Goal: Transaction & Acquisition: Purchase product/service

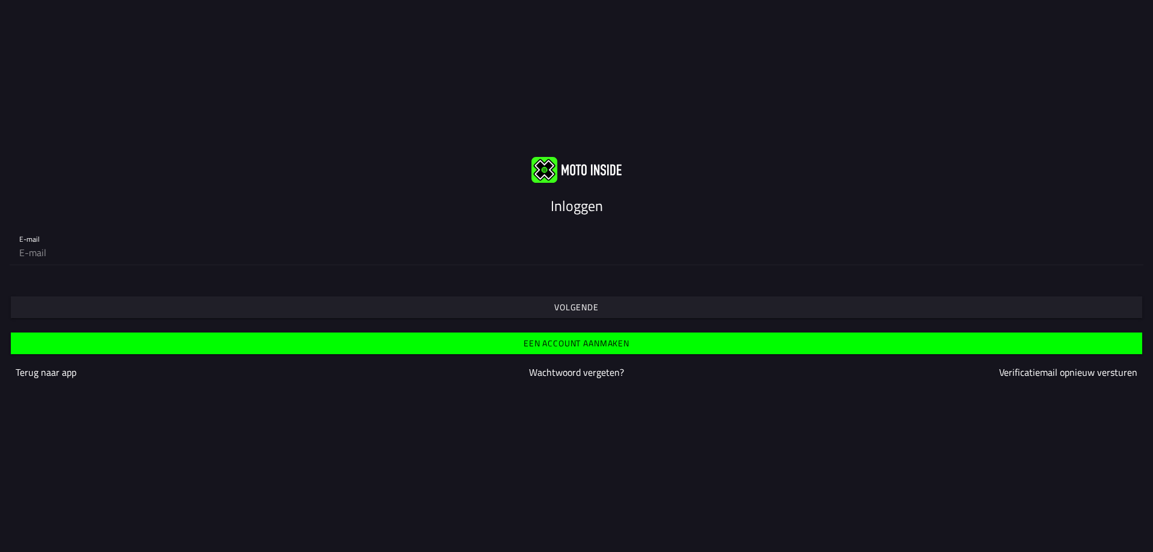
type input "[EMAIL_ADDRESS][DOMAIN_NAME]"
click at [576, 251] on input "[EMAIL_ADDRESS][DOMAIN_NAME]" at bounding box center [576, 252] width 1114 height 24
click at [0, 0] on slot "Volgende" at bounding box center [0, 0] width 0 height 0
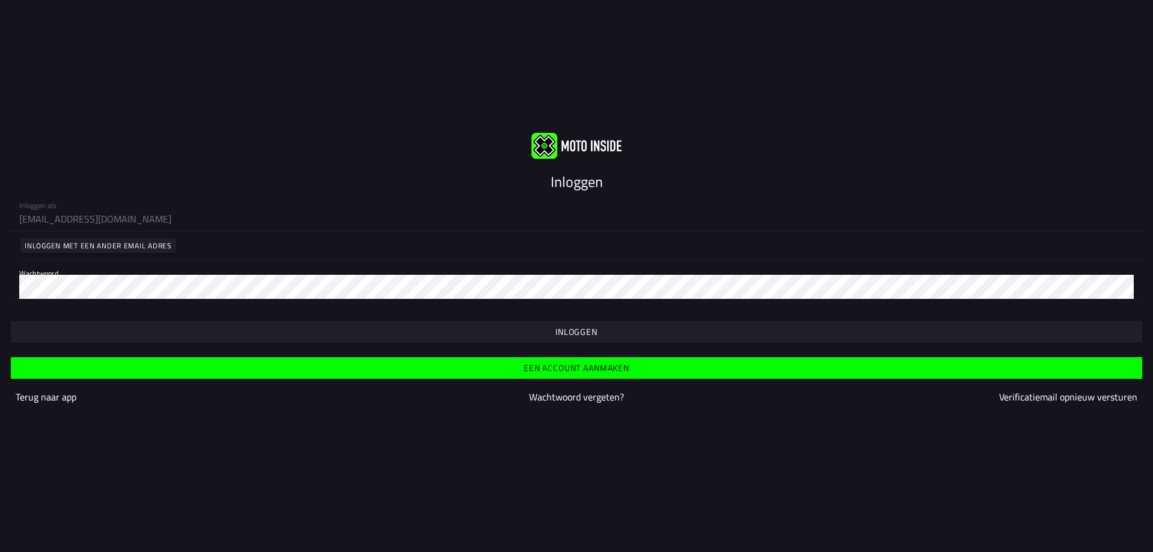
click at [0, 0] on slot "Inloggen" at bounding box center [0, 0] width 0 height 0
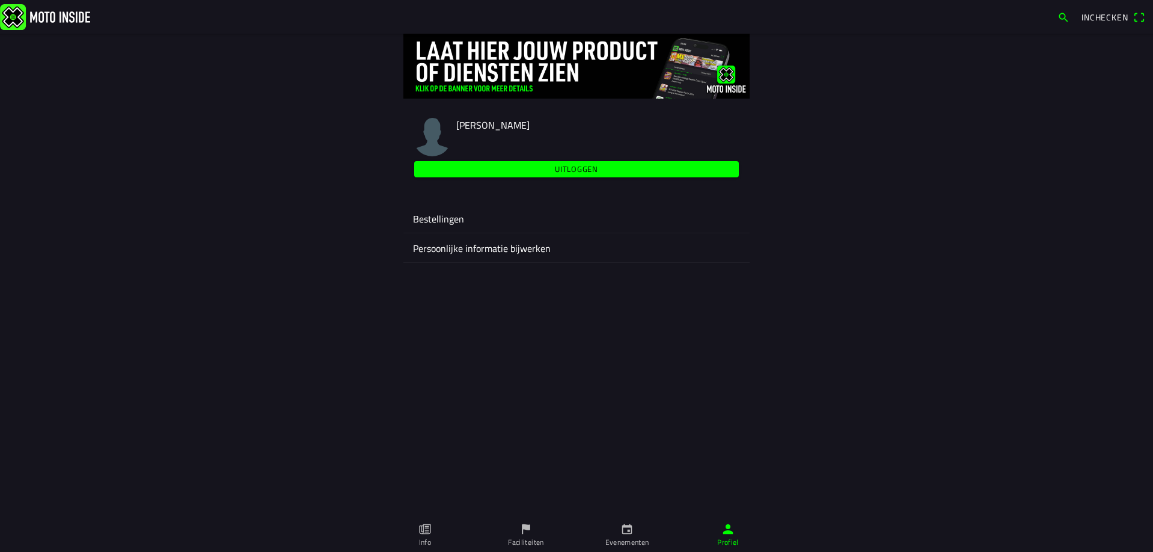
click at [615, 528] on link "Evenementen" at bounding box center [626, 535] width 101 height 34
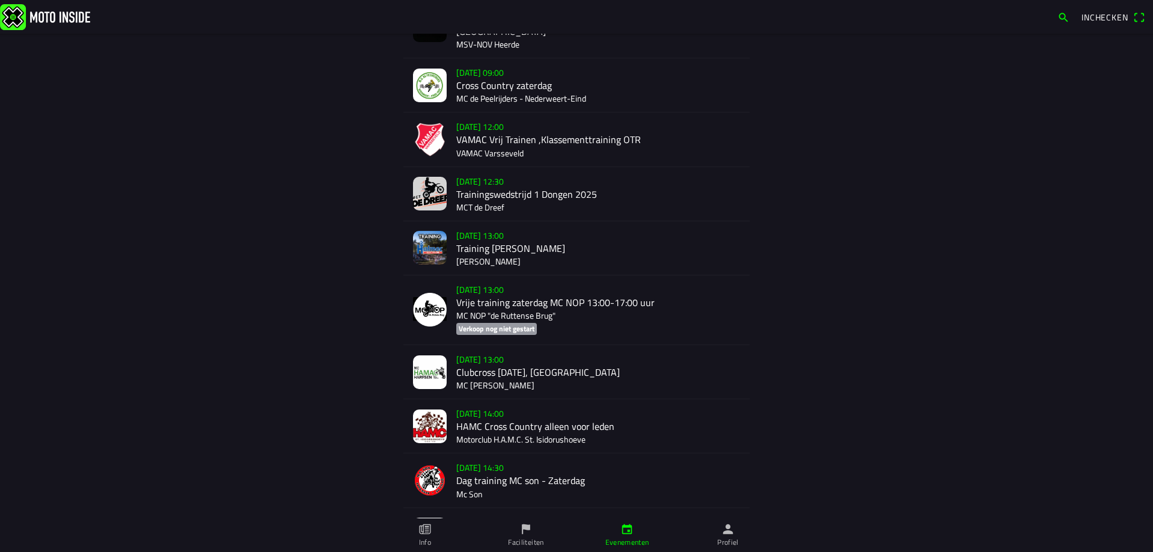
scroll to position [361, 0]
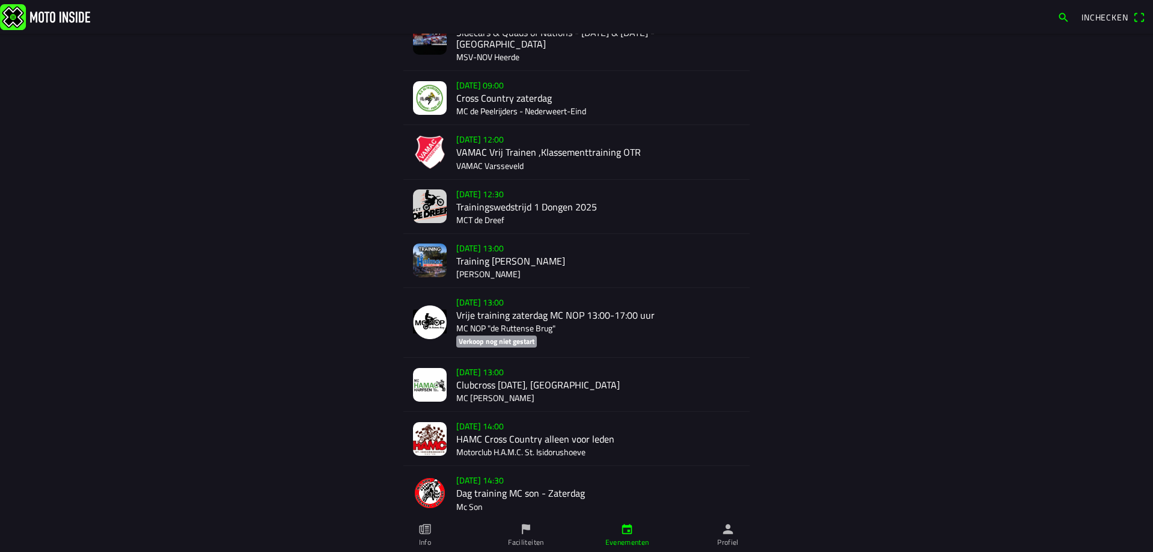
click at [534, 425] on div "[DATE] 14:00 HAMC Cross Country alleen voor leden Motorclub H.A.M.C. St. Isidor…" at bounding box center [598, 438] width 284 height 53
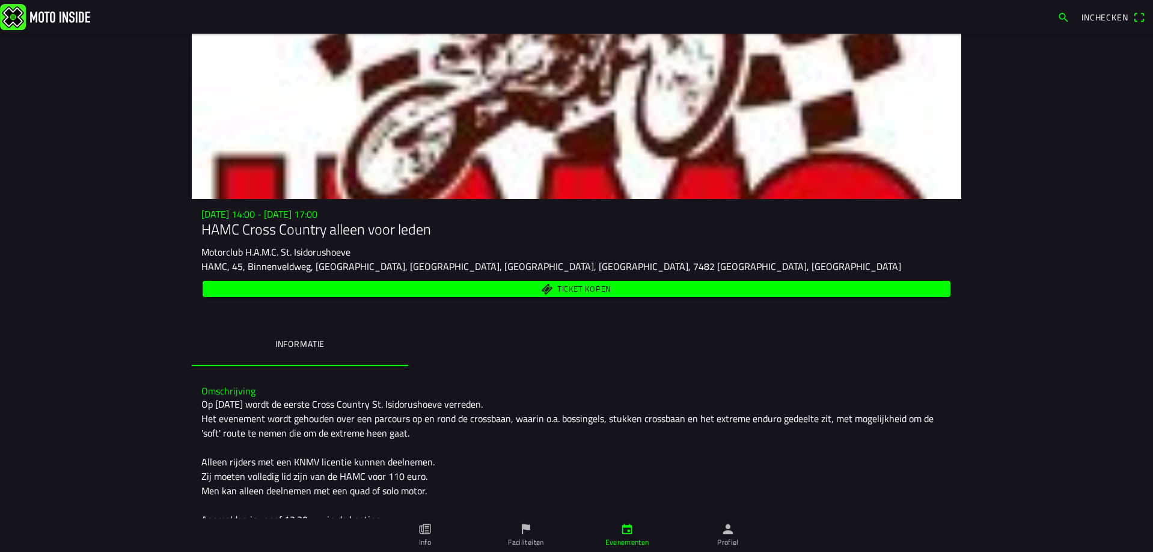
click at [573, 288] on span "Ticket kopen" at bounding box center [584, 289] width 54 height 8
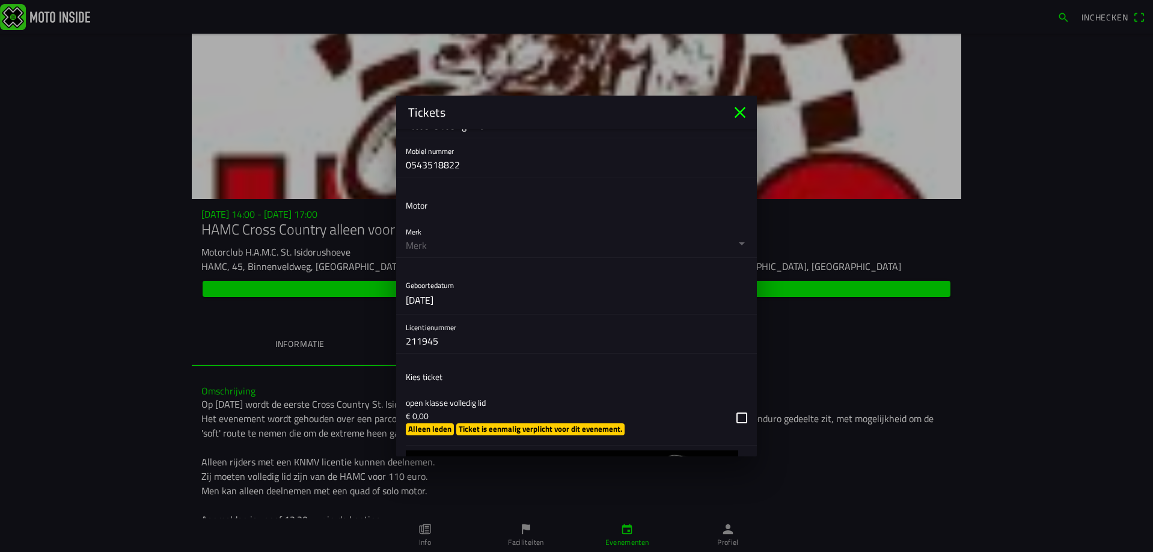
scroll to position [361, 0]
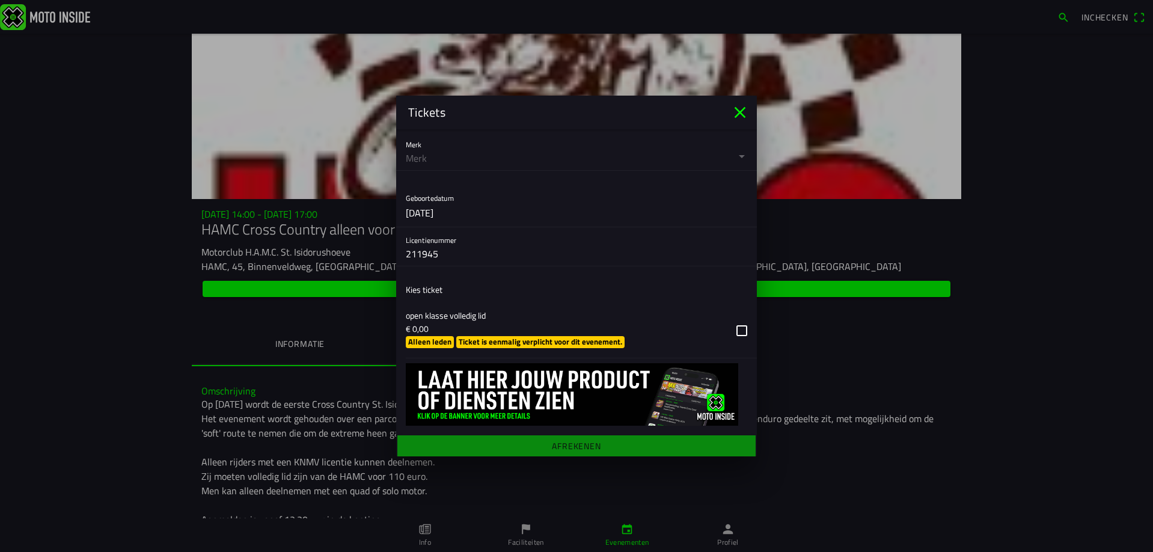
click at [432, 338] on button "button" at bounding box center [581, 330] width 351 height 55
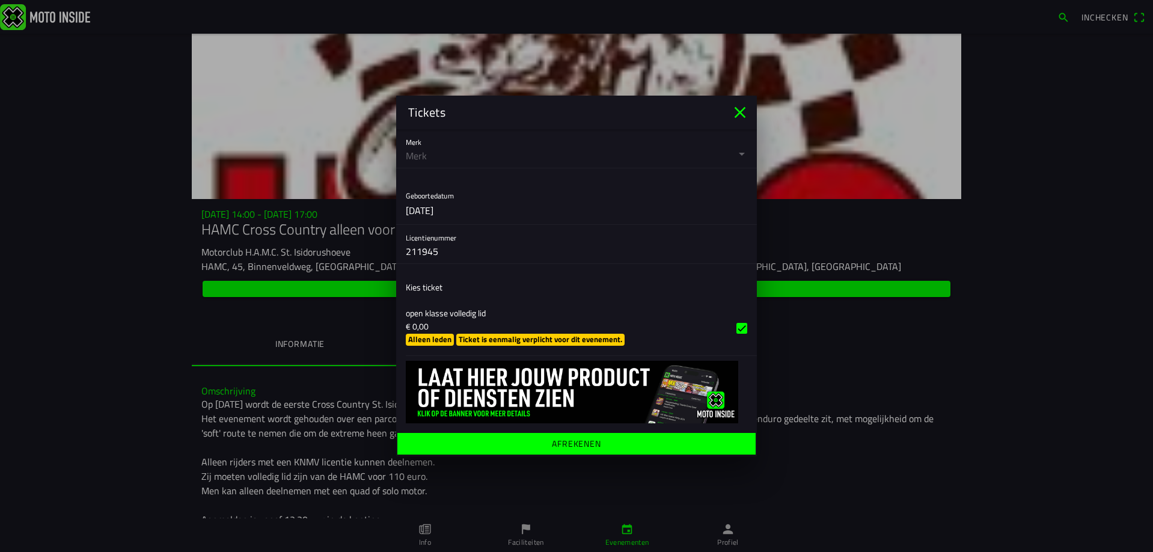
scroll to position [364, 0]
click at [554, 440] on ion-label "Afrekenen" at bounding box center [576, 443] width 49 height 8
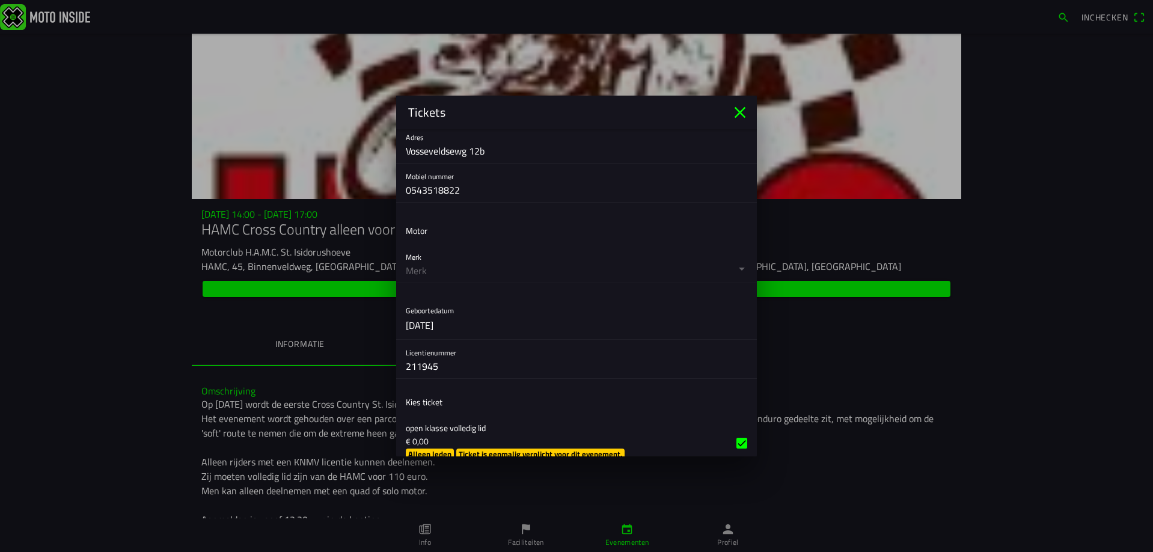
scroll to position [243, 0]
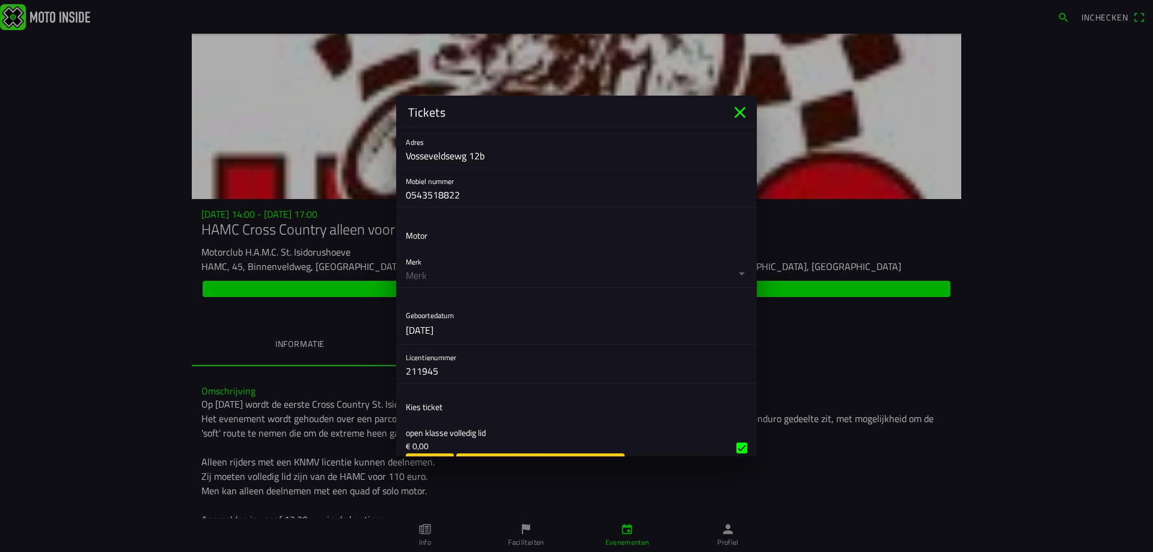
click at [435, 267] on button "button" at bounding box center [581, 268] width 351 height 38
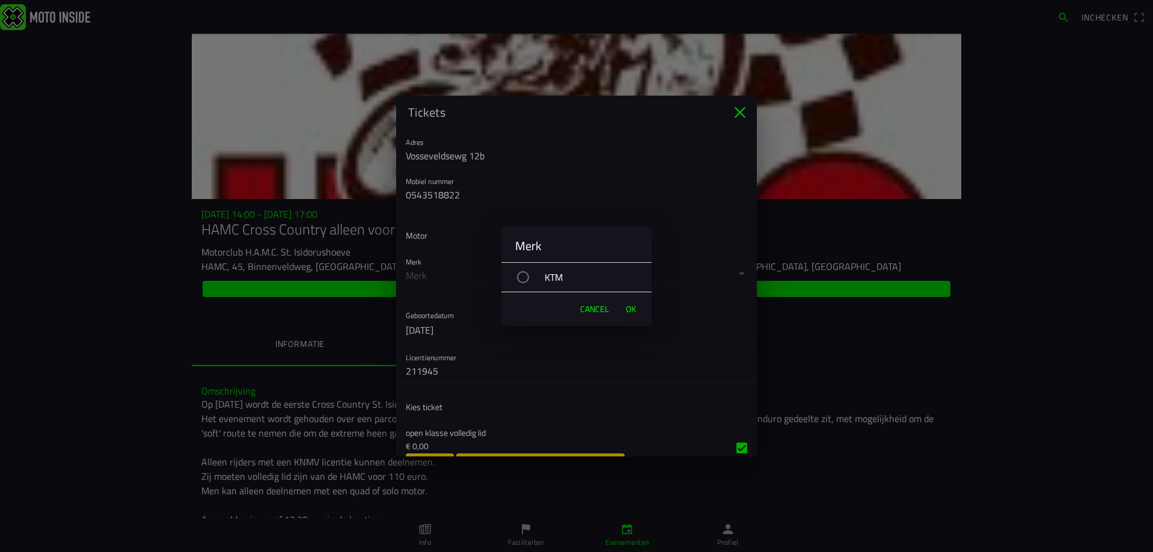
click at [588, 304] on span "Cancel" at bounding box center [594, 309] width 29 height 12
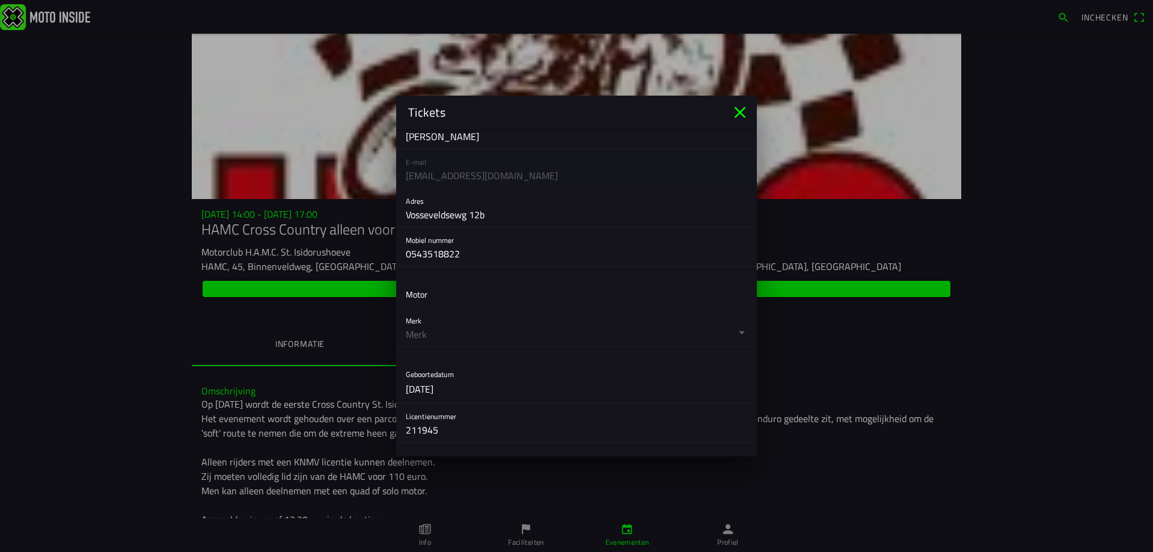
scroll to position [183, 0]
click at [430, 323] on button "button" at bounding box center [581, 328] width 351 height 38
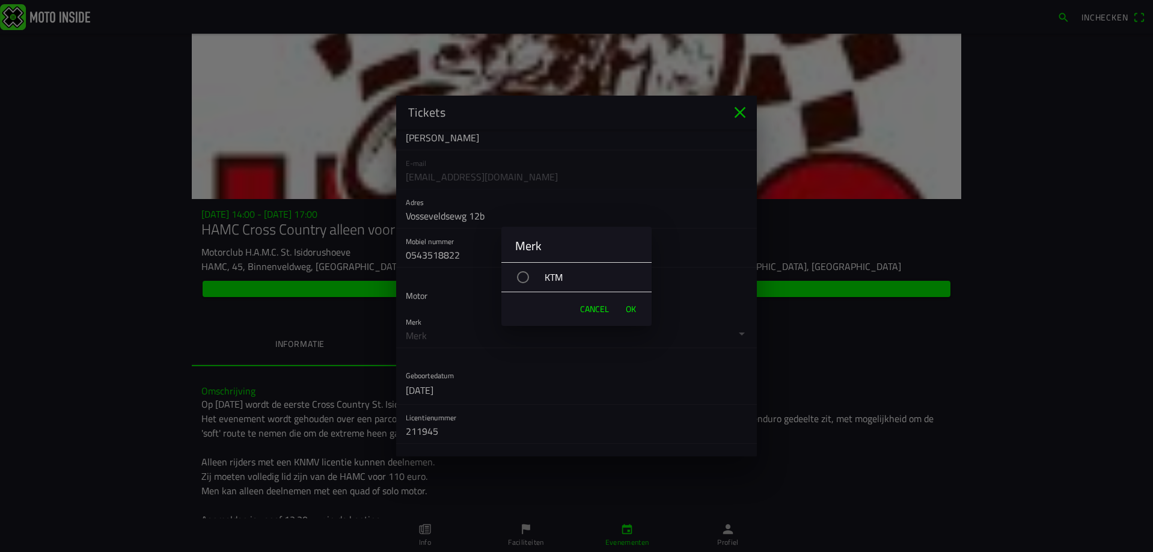
click at [517, 281] on div "KTM" at bounding box center [582, 277] width 138 height 30
click at [624, 309] on button "OK" at bounding box center [631, 309] width 22 height 24
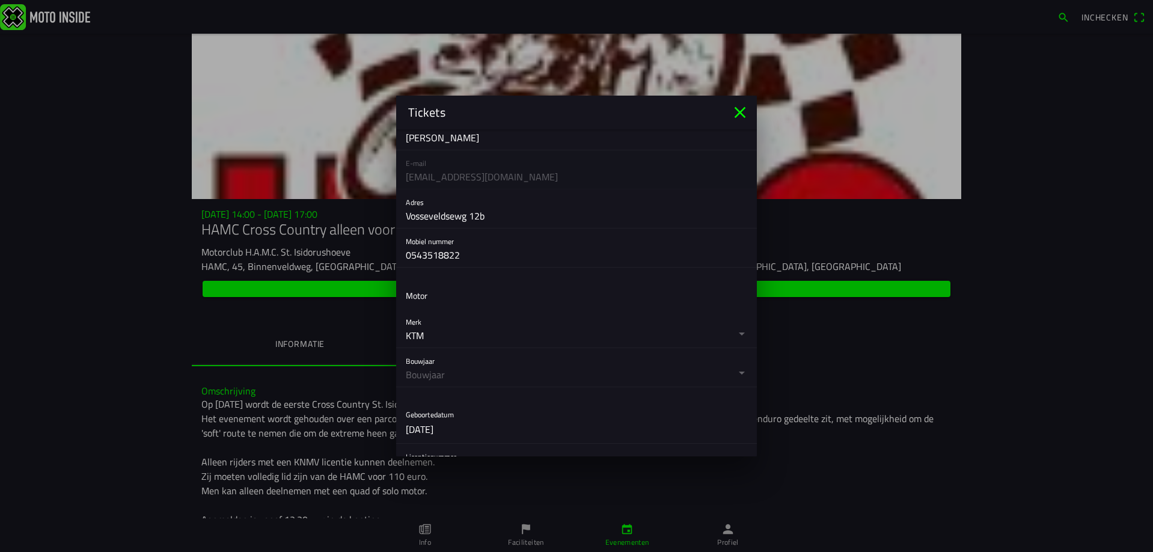
click at [439, 371] on button "button" at bounding box center [581, 367] width 351 height 38
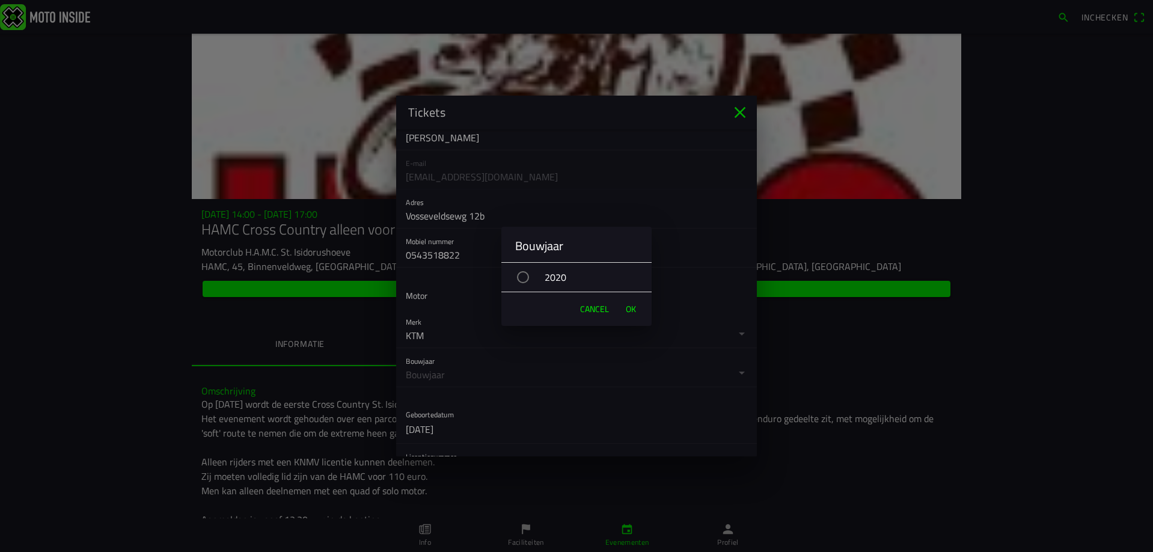
click at [523, 279] on div "button" at bounding box center [523, 277] width 12 height 12
click at [635, 307] on span "OK" at bounding box center [631, 309] width 10 height 12
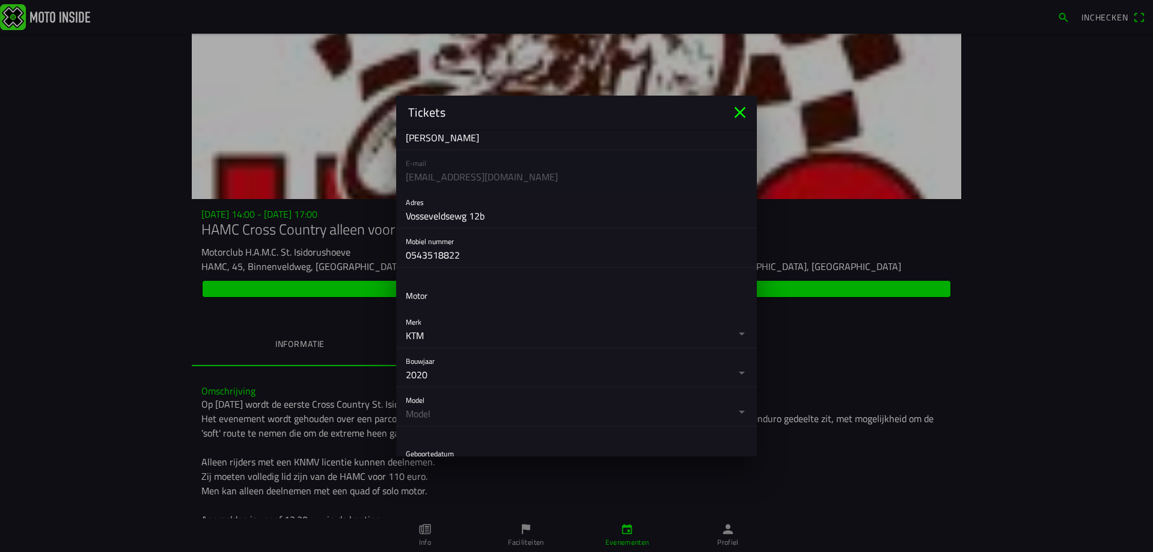
click at [457, 410] on button "button" at bounding box center [581, 406] width 351 height 38
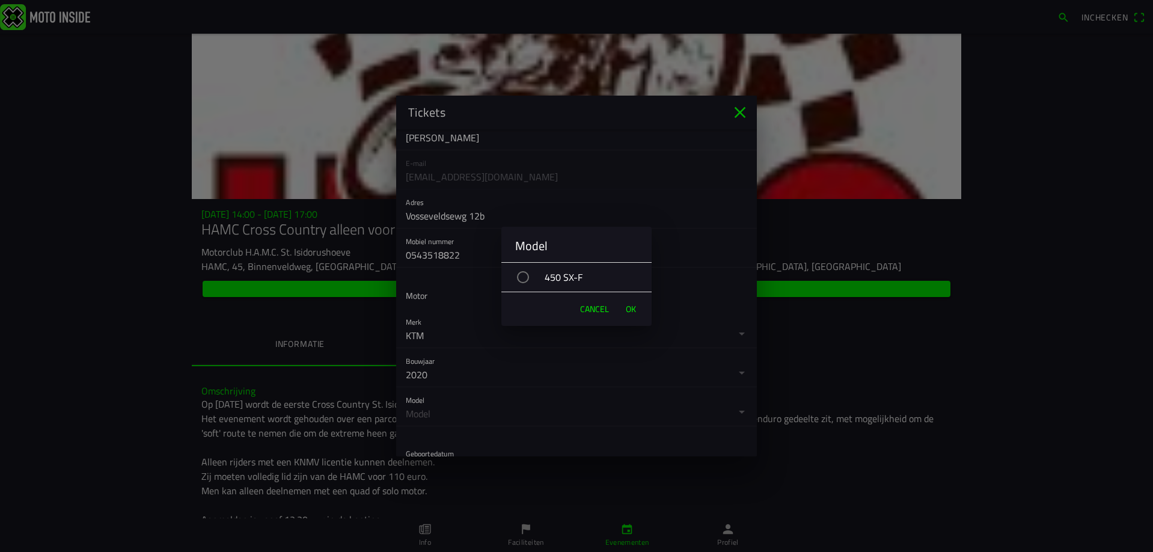
click at [524, 275] on div "button" at bounding box center [523, 277] width 12 height 12
click at [622, 304] on button "OK" at bounding box center [631, 309] width 22 height 24
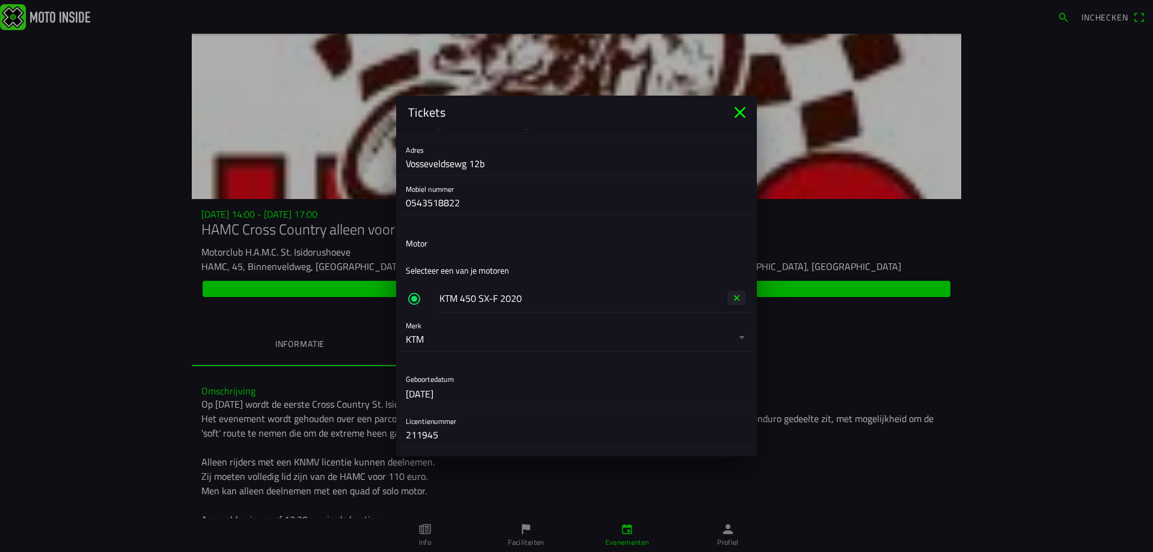
scroll to position [424, 0]
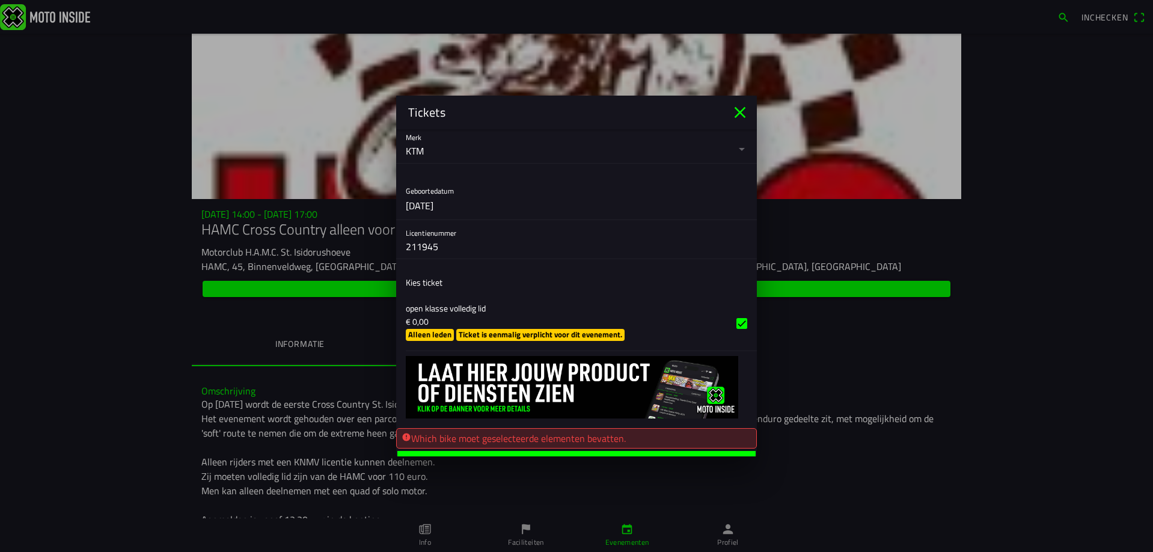
click at [431, 337] on button "button" at bounding box center [581, 323] width 351 height 55
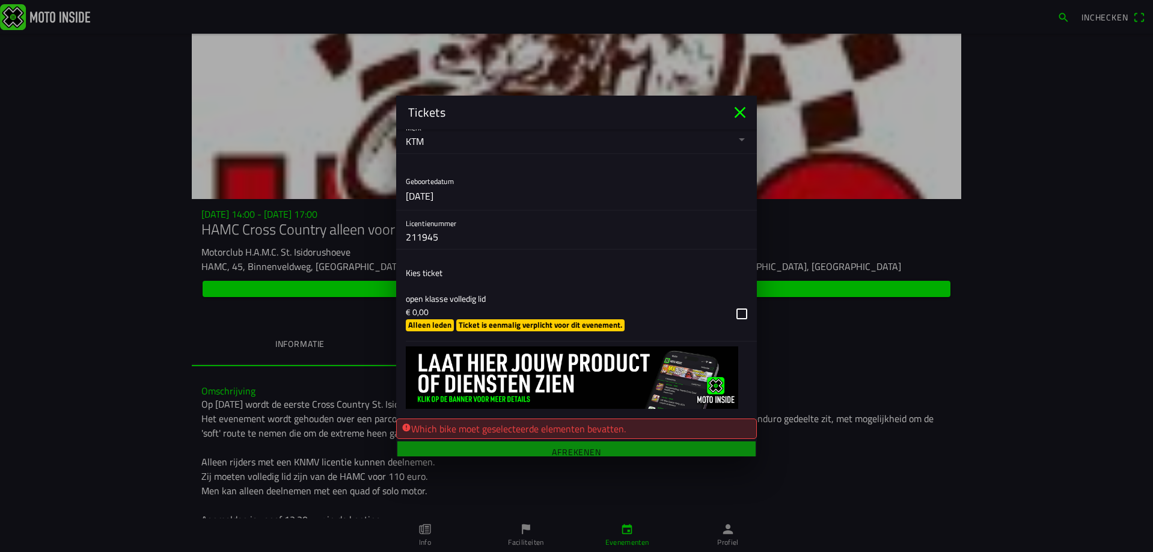
scroll to position [442, 0]
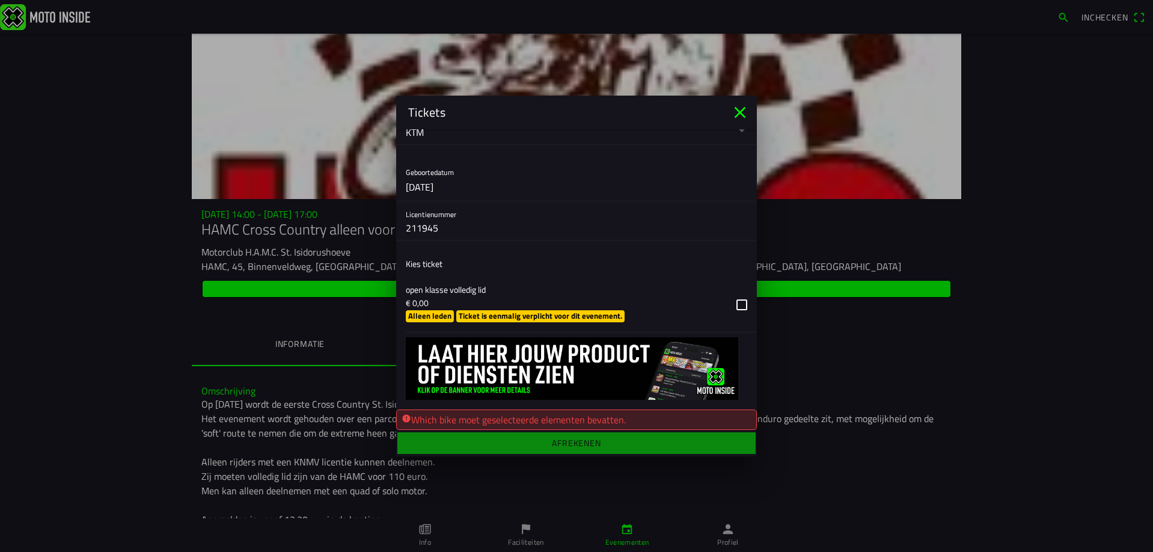
click at [541, 444] on main "Registratieformulier Geslacht Man Vrouw Voornaam Denes Achternaam [PERSON_NAME]…" at bounding box center [576, 292] width 361 height 327
click at [536, 421] on div "Which bike moet geselecteerde elementen bevatten." at bounding box center [576, 419] width 350 height 14
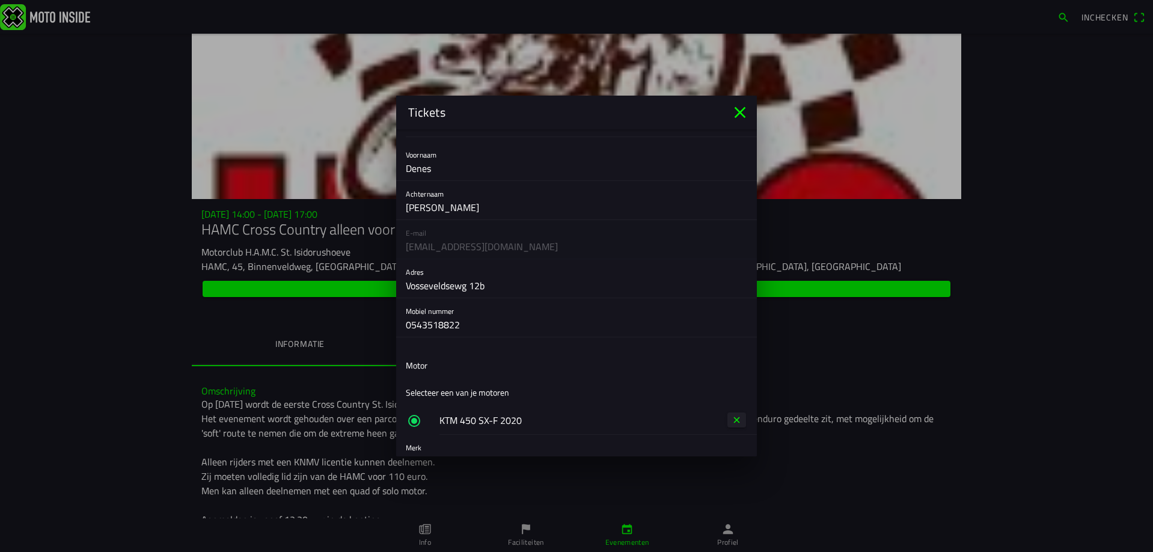
scroll to position [120, 0]
click at [449, 313] on input "0543518822" at bounding box center [576, 318] width 341 height 24
drag, startPoint x: 462, startPoint y: 321, endPoint x: 121, endPoint y: 316, distance: 340.2
click at [121, 316] on ion-modal "Tickets Registratieformulier Geslacht Man Vrouw Voornaam Denes Achternaam [PERS…" at bounding box center [576, 276] width 1153 height 552
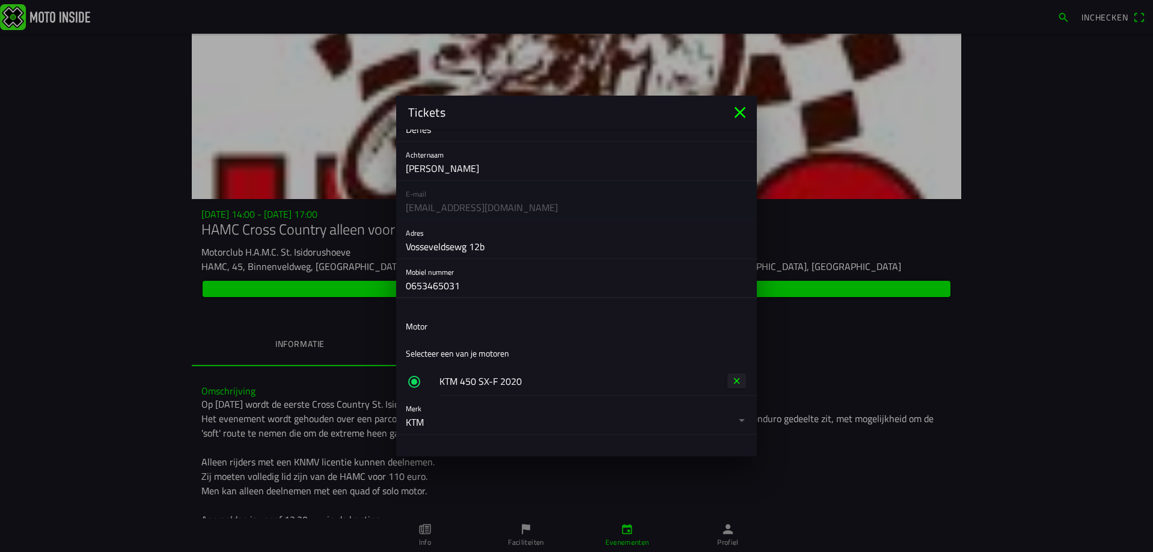
scroll to position [240, 0]
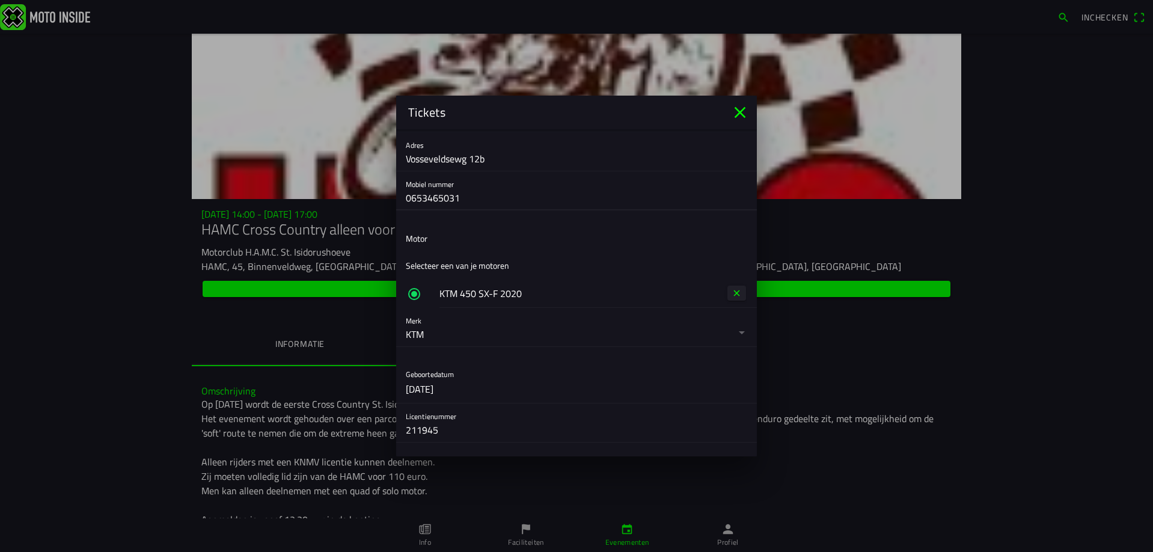
type input "0653465031"
click at [444, 296] on button "button" at bounding box center [576, 293] width 361 height 29
click at [424, 335] on button "button" at bounding box center [581, 327] width 351 height 38
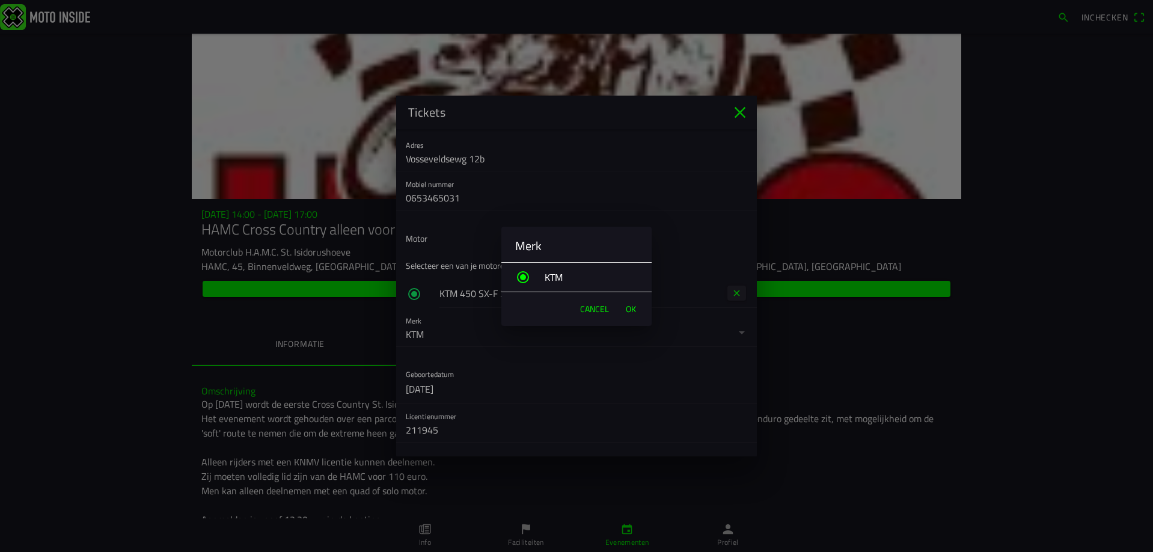
drag, startPoint x: 633, startPoint y: 311, endPoint x: 623, endPoint y: 317, distance: 11.6
click at [634, 311] on span "OK" at bounding box center [631, 309] width 10 height 12
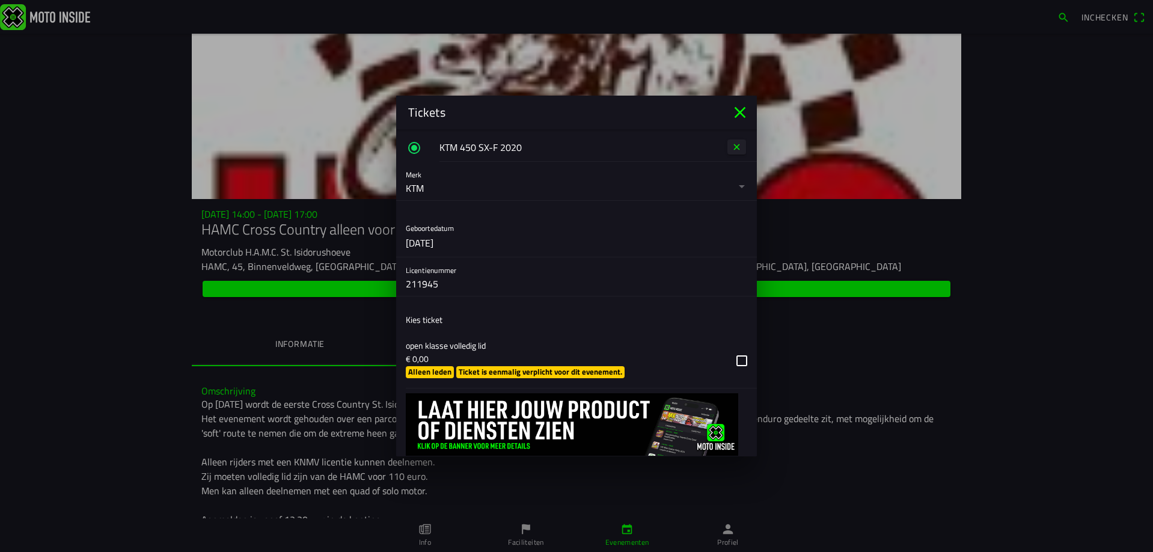
scroll to position [421, 0]
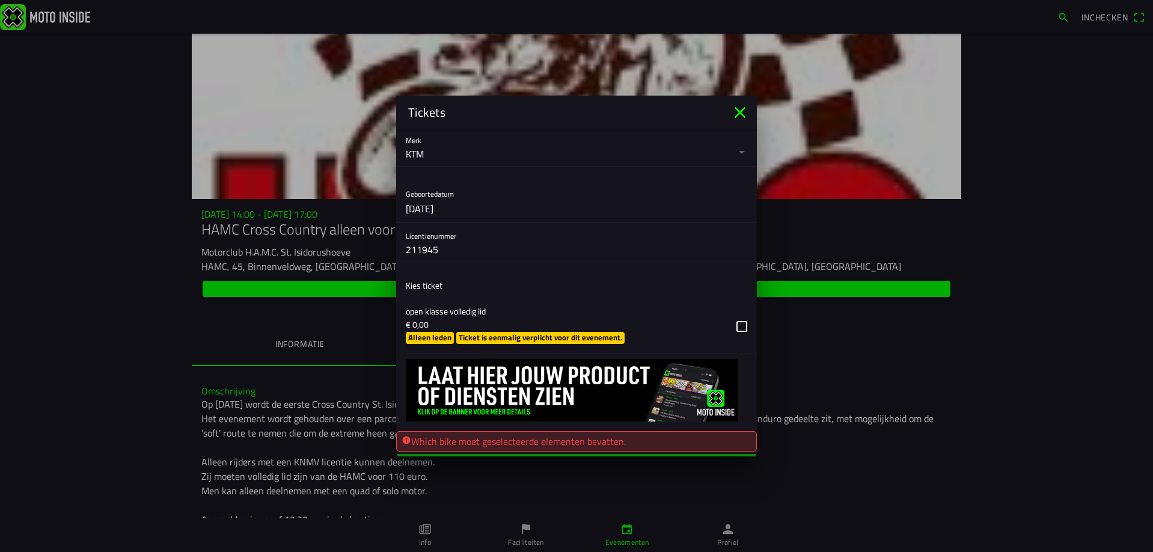
click at [427, 340] on button "button" at bounding box center [581, 326] width 351 height 55
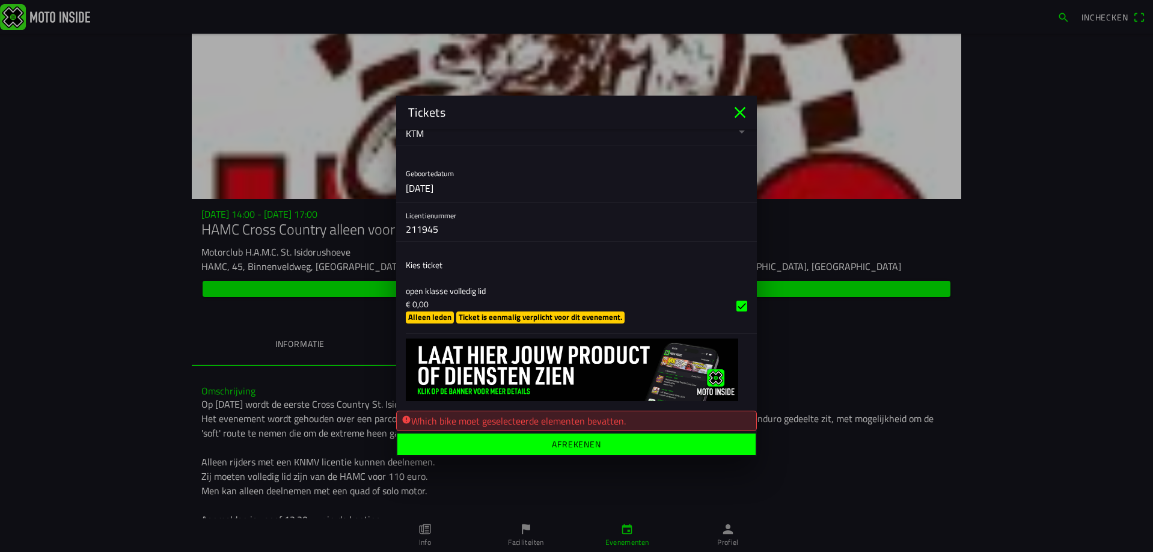
scroll to position [442, 0]
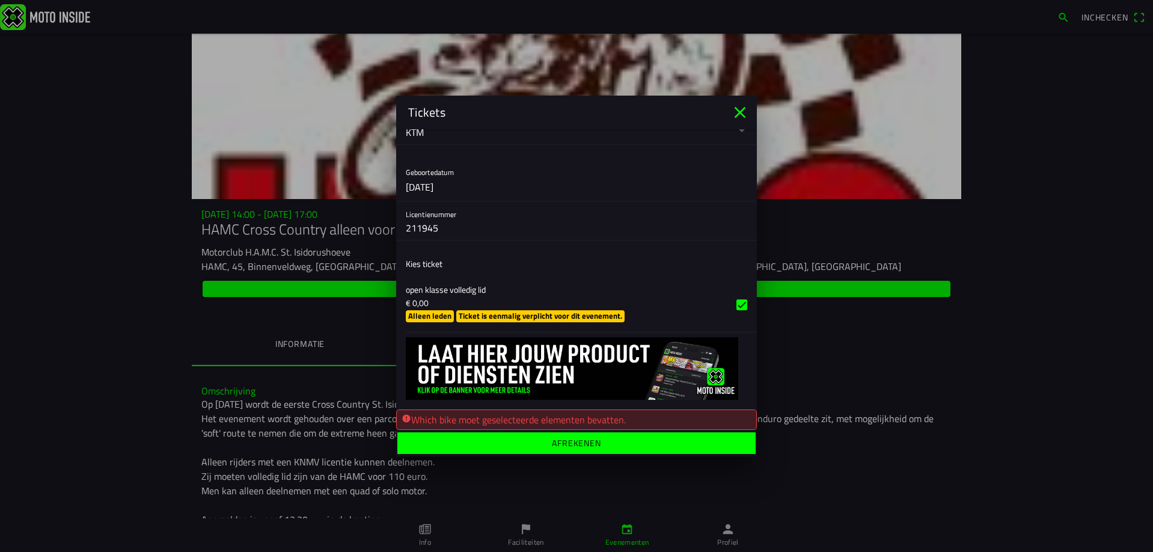
click at [527, 448] on span "Afrekenen" at bounding box center [576, 443] width 340 height 22
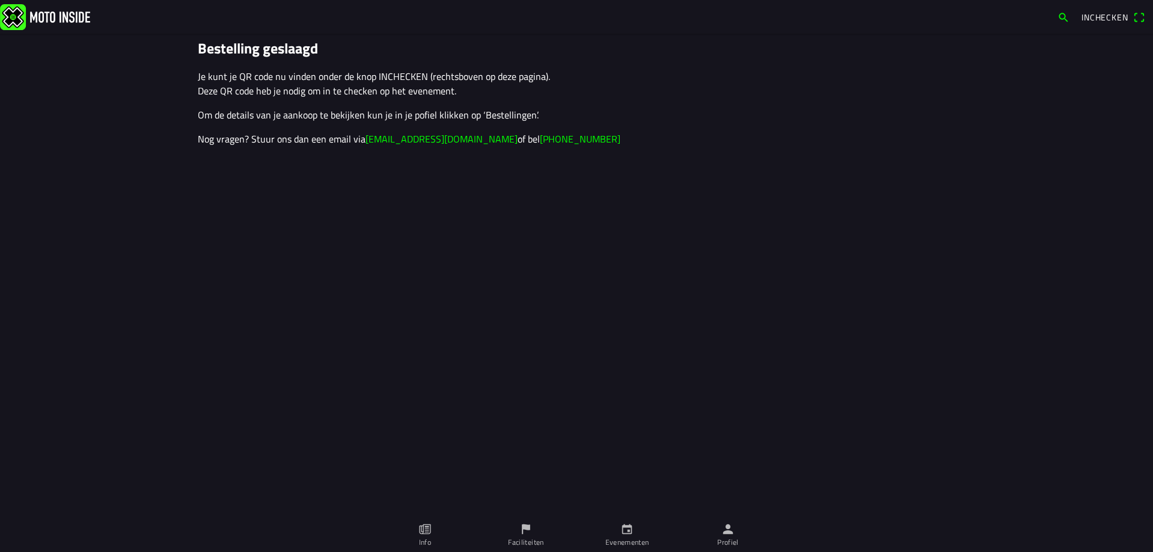
click at [717, 539] on ion-label "Profiel" at bounding box center [728, 542] width 22 height 11
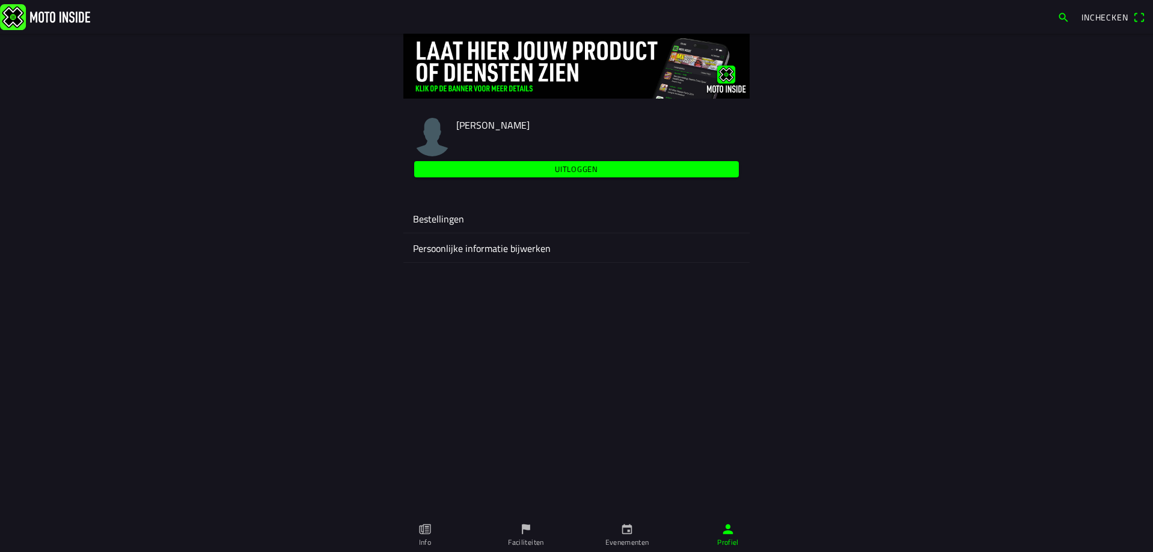
click at [454, 242] on ion-label "Persoonlijke informatie bijwerken" at bounding box center [576, 248] width 327 height 14
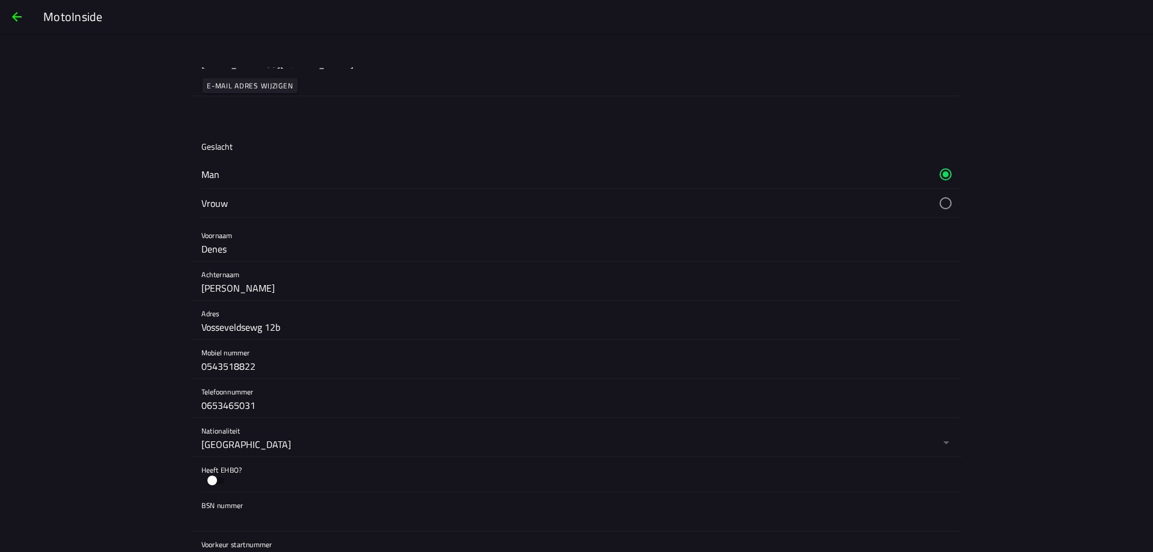
scroll to position [120, 0]
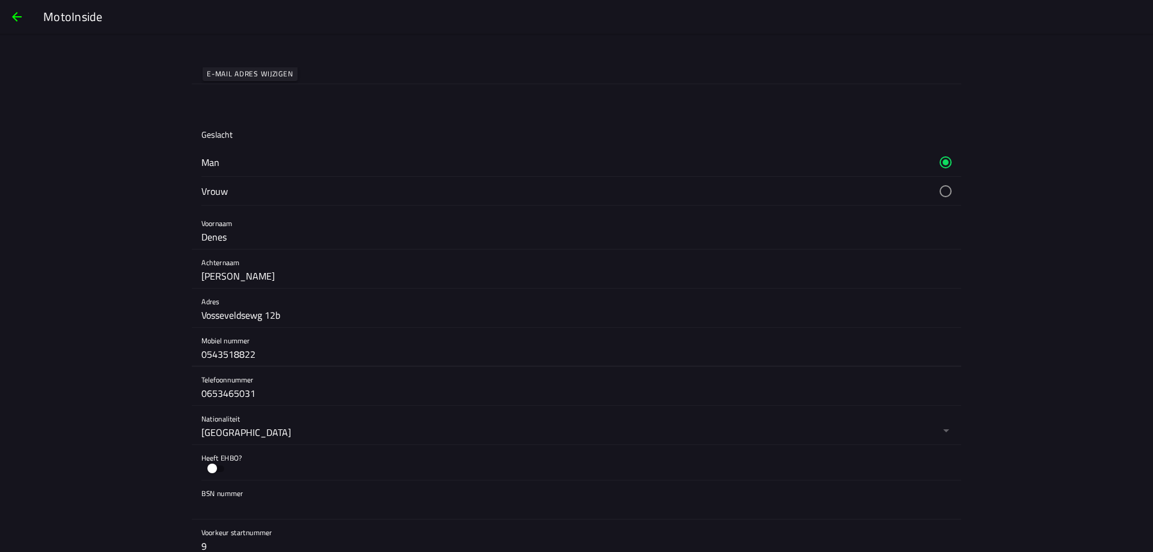
click at [319, 355] on input "0543518822" at bounding box center [576, 354] width 750 height 24
drag, startPoint x: 319, startPoint y: 355, endPoint x: 153, endPoint y: 355, distance: 165.9
click at [153, 355] on main "Persoonlijke informatie bijwerken Two-factor verificatie Two-factor verificatie…" at bounding box center [576, 326] width 1153 height 518
type input "0653465031"
click at [266, 399] on input "0653465031" at bounding box center [576, 393] width 750 height 24
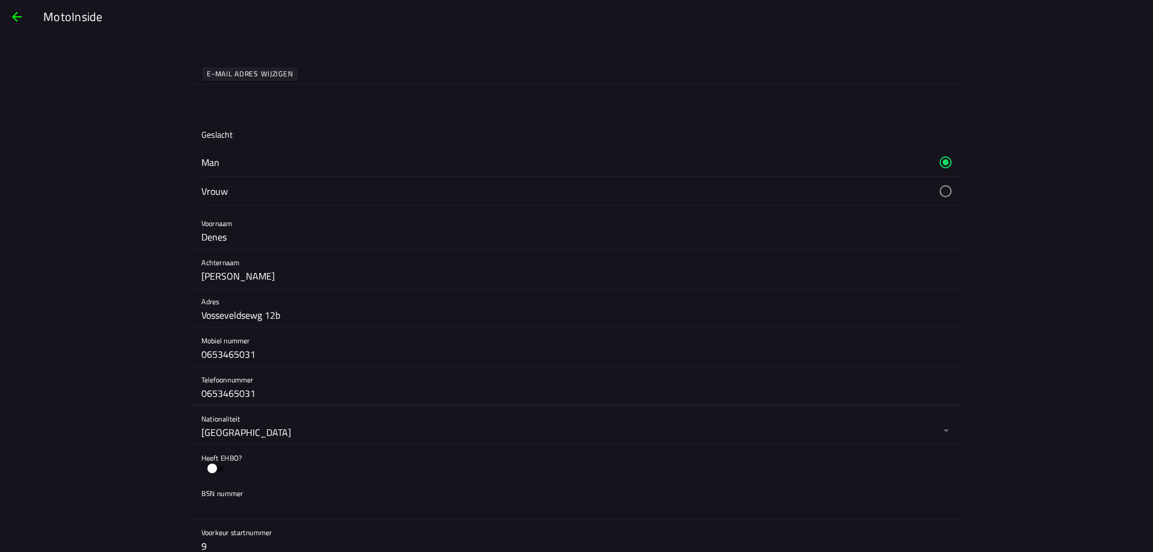
drag, startPoint x: 266, startPoint y: 399, endPoint x: 164, endPoint y: 401, distance: 101.6
click at [164, 401] on main "Persoonlijke informatie bijwerken Two-factor verificatie Two-factor verificatie…" at bounding box center [576, 326] width 1153 height 518
type input "0543518822"
click at [164, 401] on main "Persoonlijke informatie bijwerken Two-factor verificatie Two-factor verificatie…" at bounding box center [576, 326] width 1153 height 518
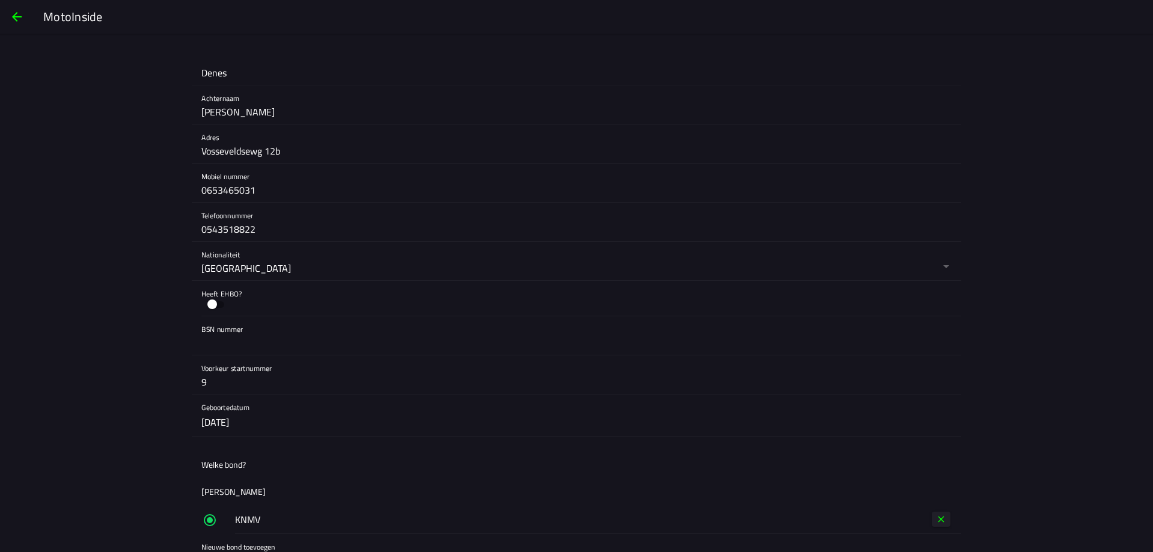
scroll to position [301, 0]
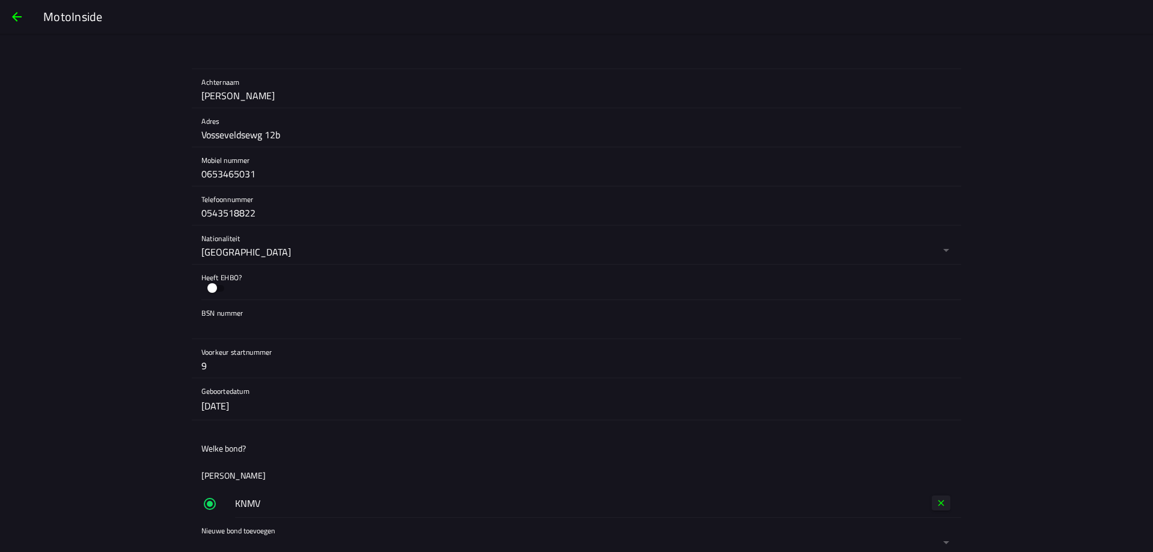
click at [222, 285] on button "button" at bounding box center [215, 288] width 29 height 18
click at [230, 285] on div "Heeft EHBO?" at bounding box center [576, 281] width 750 height 35
click at [207, 287] on button "button" at bounding box center [215, 288] width 29 height 18
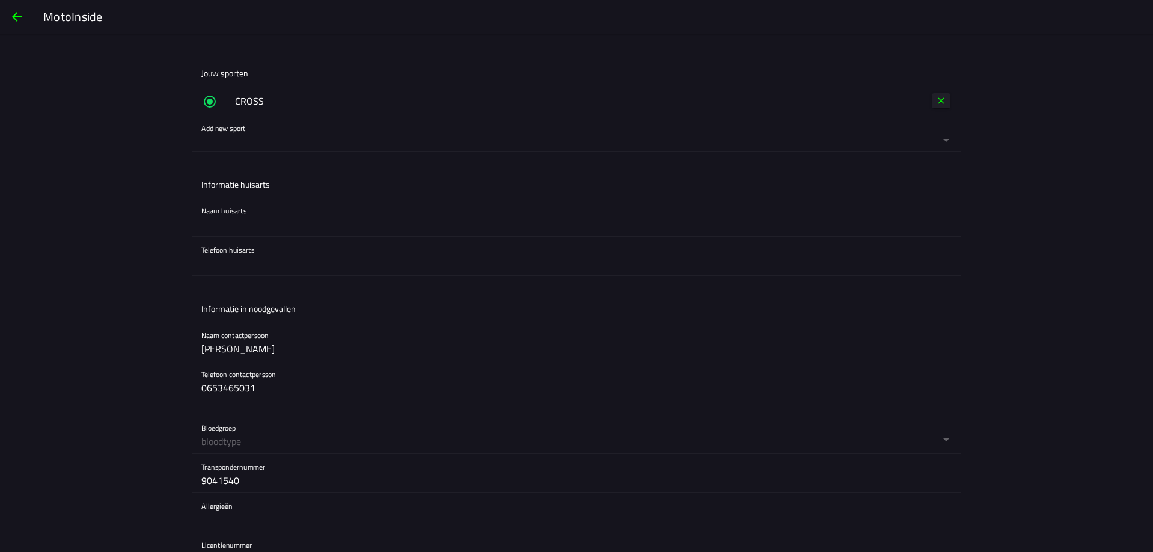
scroll to position [841, 0]
click at [252, 389] on input "0653465031" at bounding box center [576, 387] width 750 height 24
drag, startPoint x: 254, startPoint y: 387, endPoint x: 174, endPoint y: 390, distance: 80.0
click at [174, 390] on main "Persoonlijke informatie bijwerken Two-factor verificatie Two-factor verificatie…" at bounding box center [576, 326] width 1153 height 518
click at [230, 385] on input "0653465031" at bounding box center [576, 387] width 750 height 24
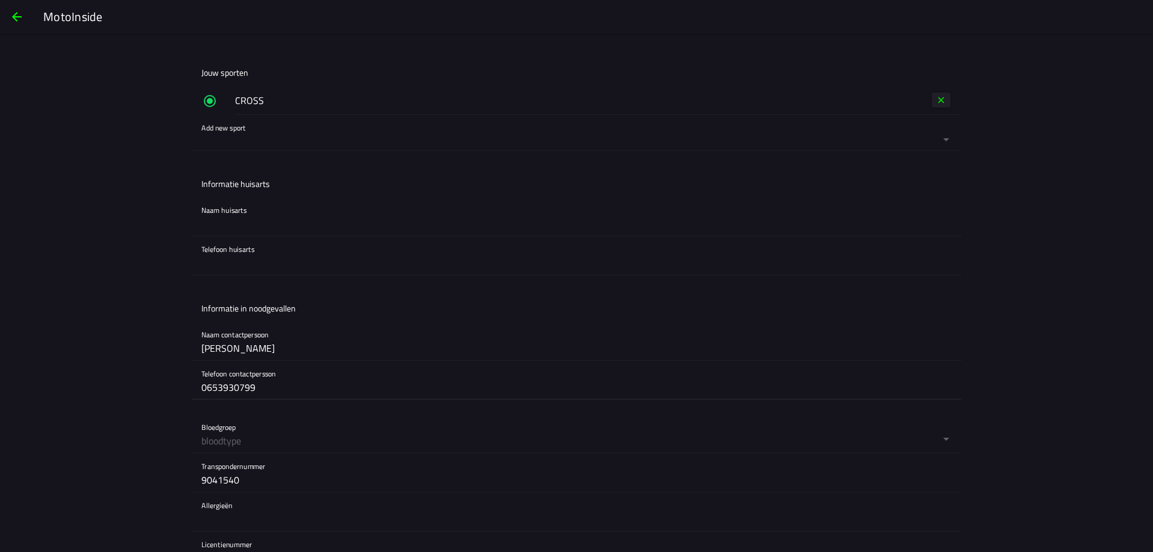
type input "0653930799"
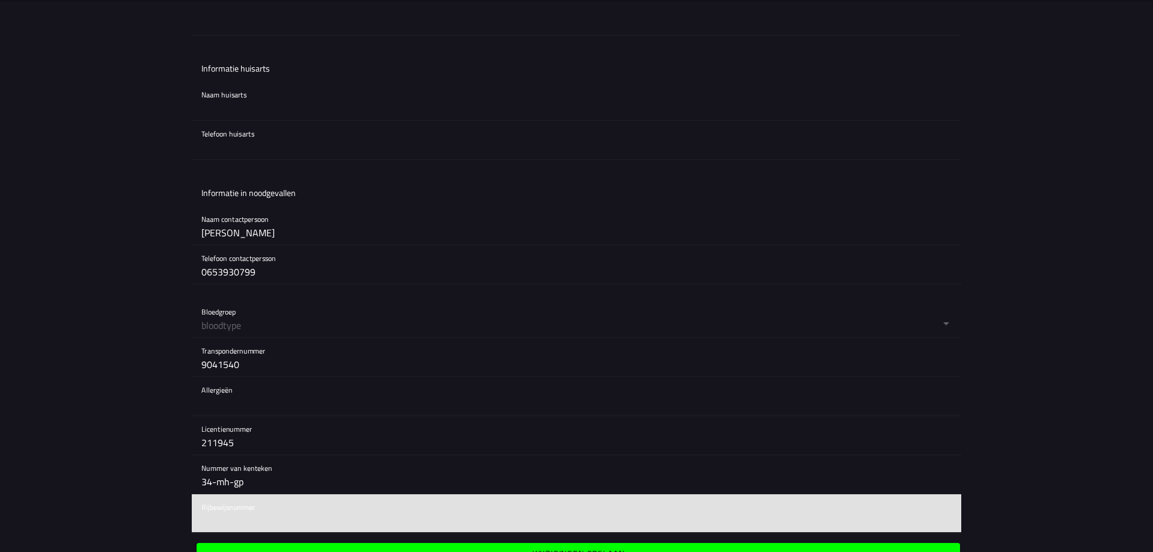
scroll to position [936, 0]
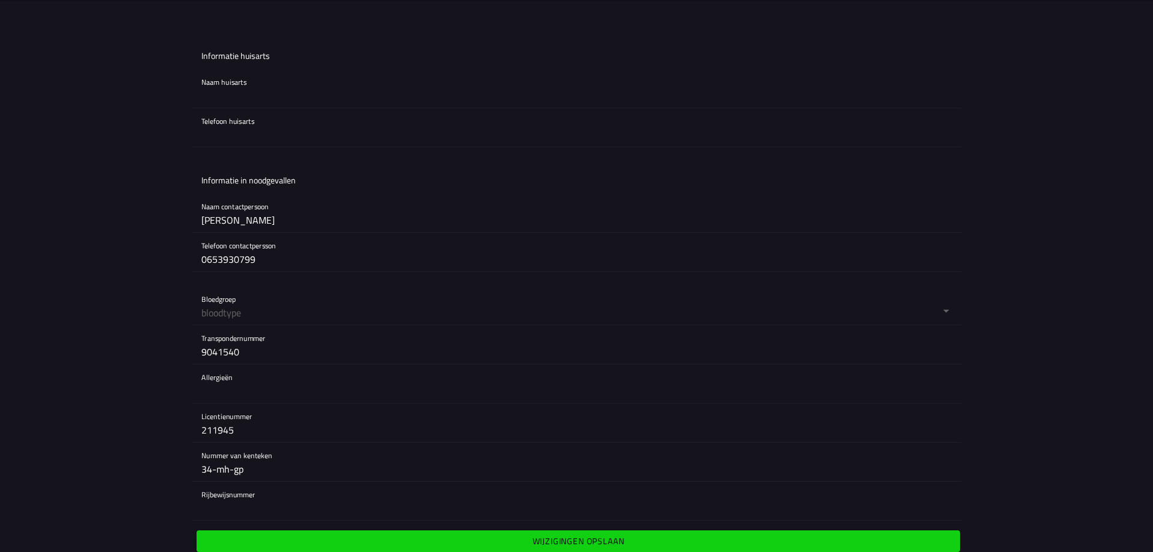
click at [470, 535] on span "Wijzigingen opslaan" at bounding box center [578, 541] width 745 height 22
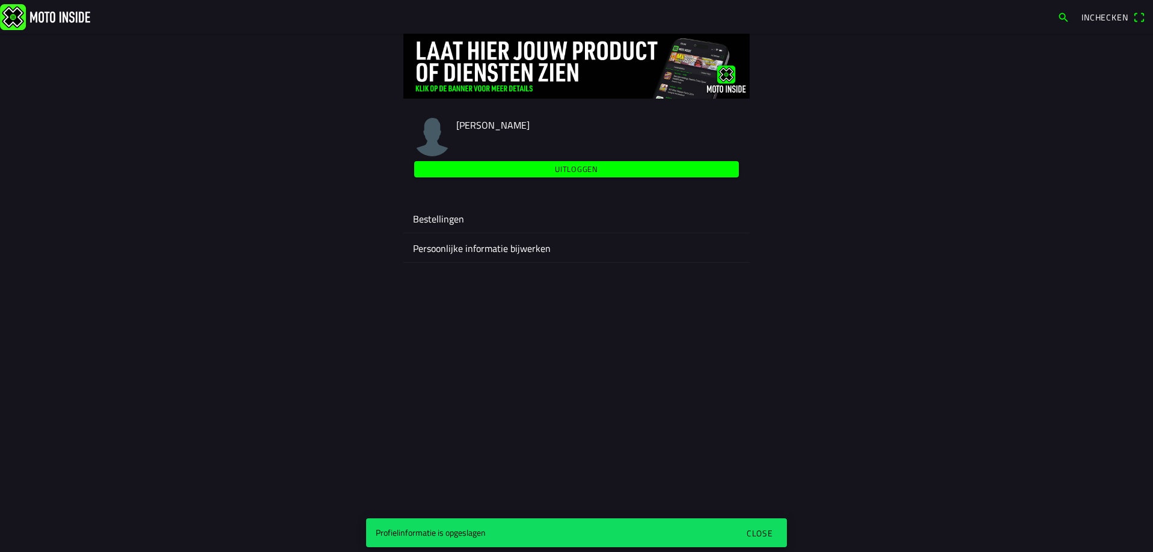
click at [465, 248] on ion-label "Persoonlijke informatie bijwerken" at bounding box center [576, 248] width 327 height 14
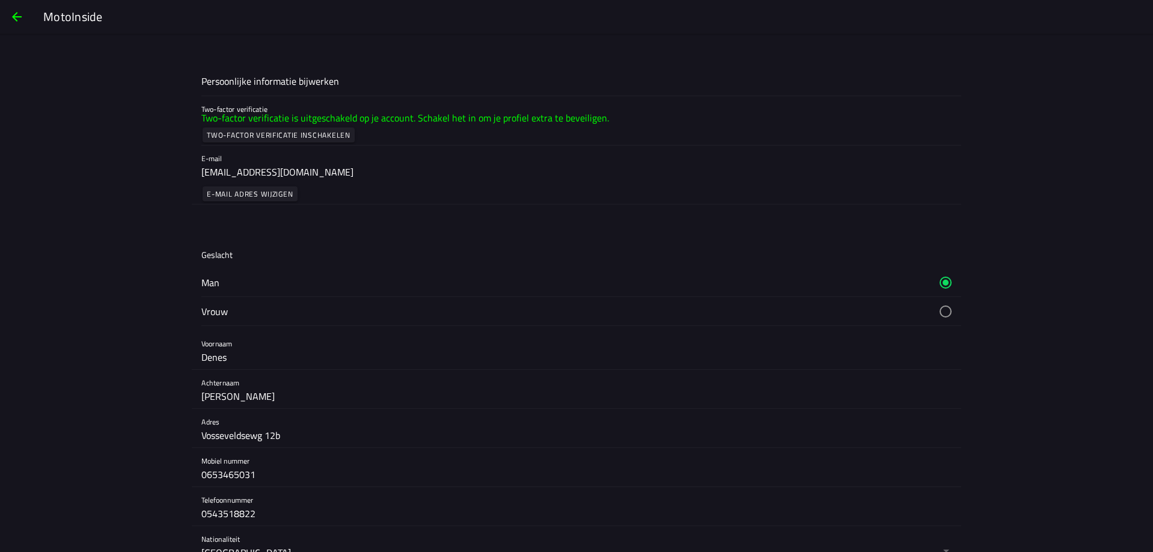
click at [937, 312] on button "button" at bounding box center [581, 311] width 760 height 28
click at [941, 283] on button "button" at bounding box center [581, 282] width 760 height 28
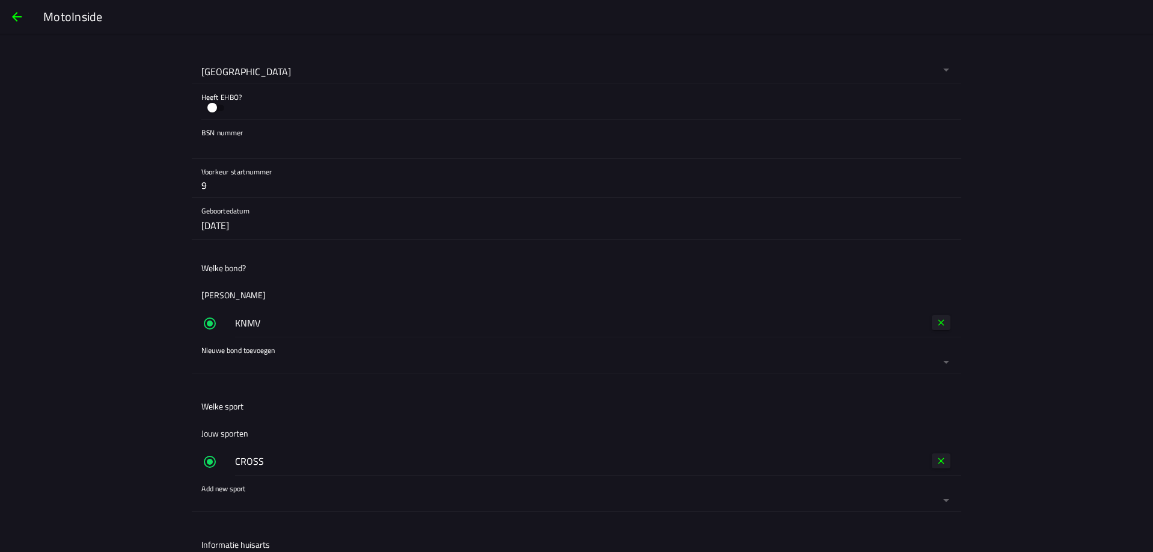
scroll to position [989, 0]
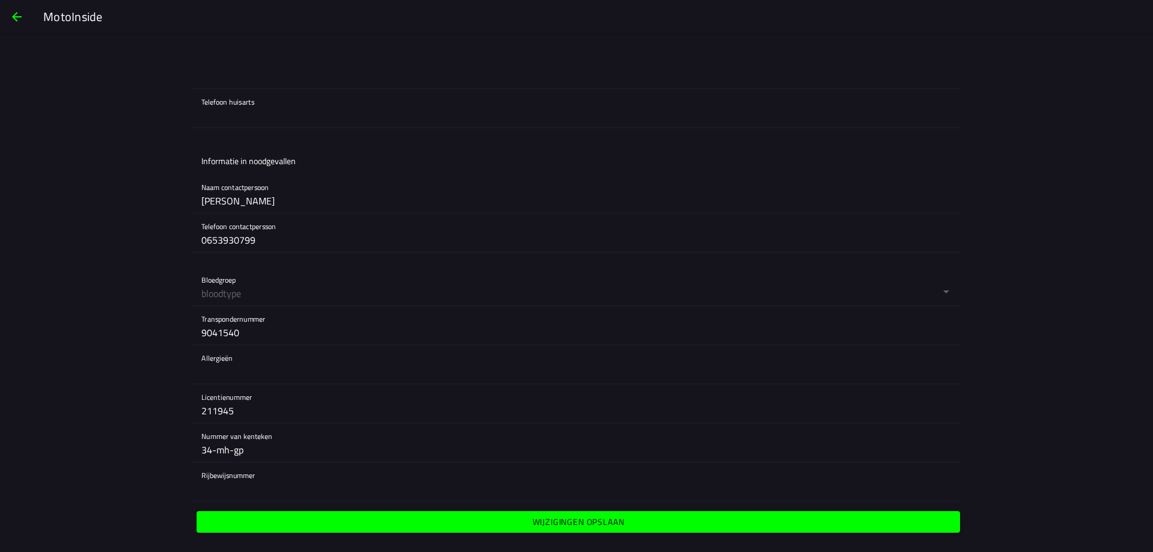
click at [525, 524] on span "Wijzigingen opslaan" at bounding box center [578, 522] width 745 height 22
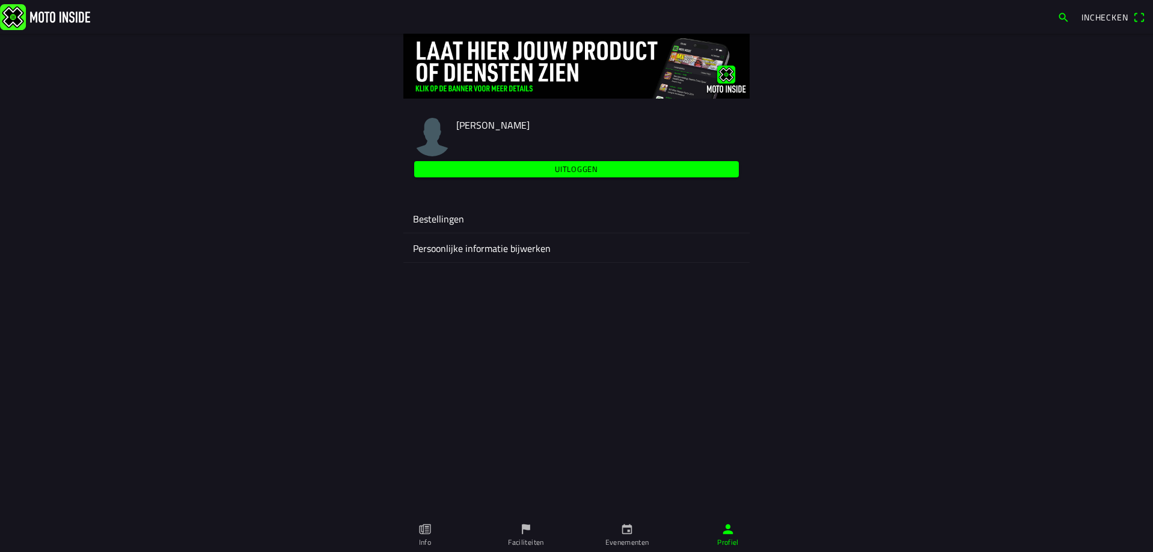
click at [434, 532] on link "Info" at bounding box center [424, 535] width 101 height 34
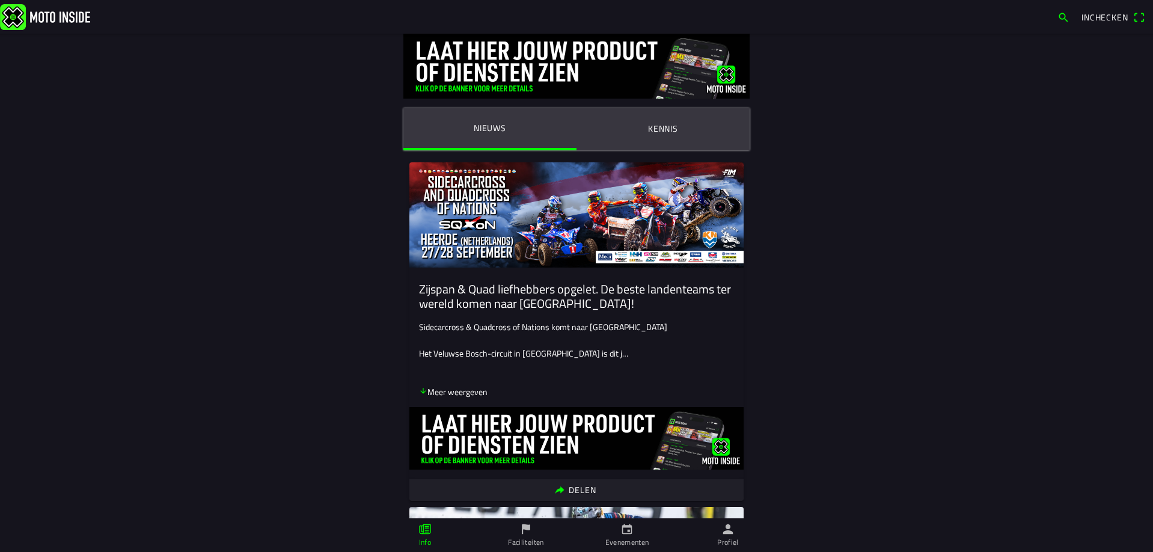
click at [522, 543] on ion-label "Faciliteiten" at bounding box center [525, 542] width 35 height 11
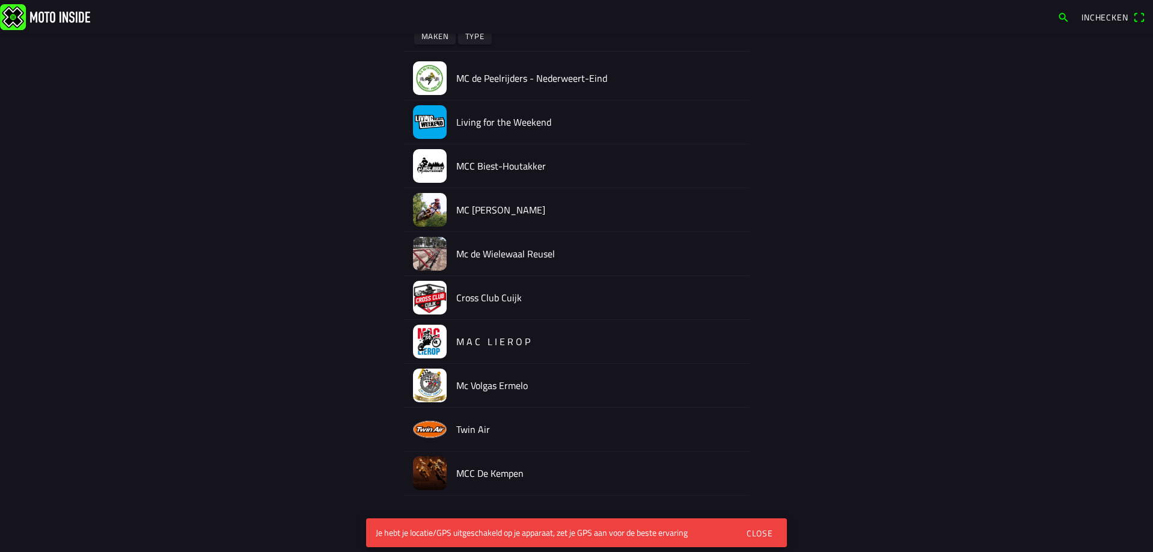
scroll to position [159, 0]
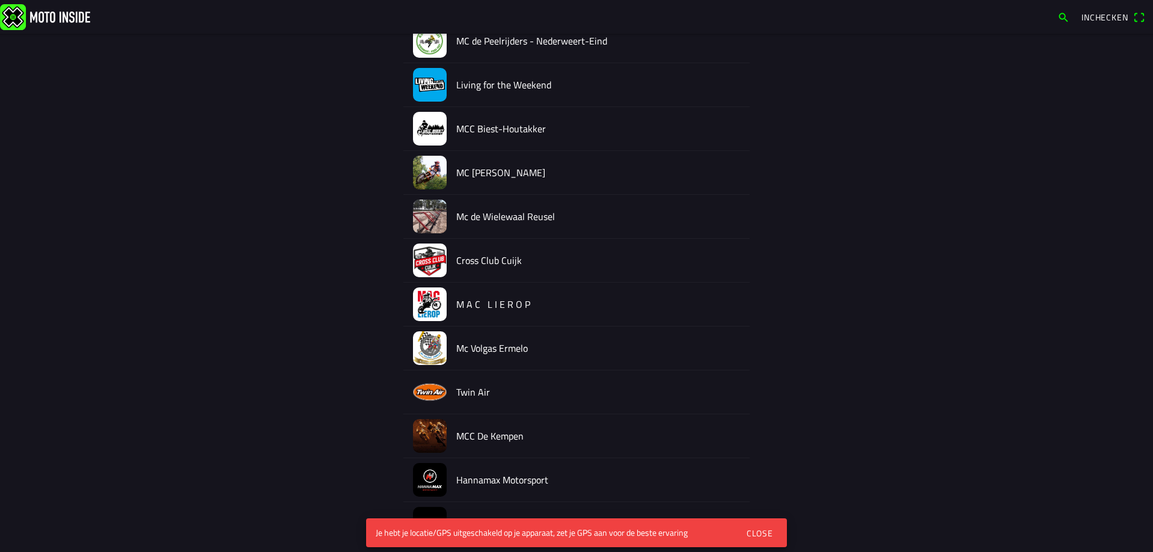
click at [770, 433] on div "FACILITEITEN Maken Type MC de Peelrijders - Nederweert-Eind Living for the Week…" at bounding box center [576, 415] width 769 height 1082
click at [761, 524] on button "Close" at bounding box center [759, 532] width 44 height 25
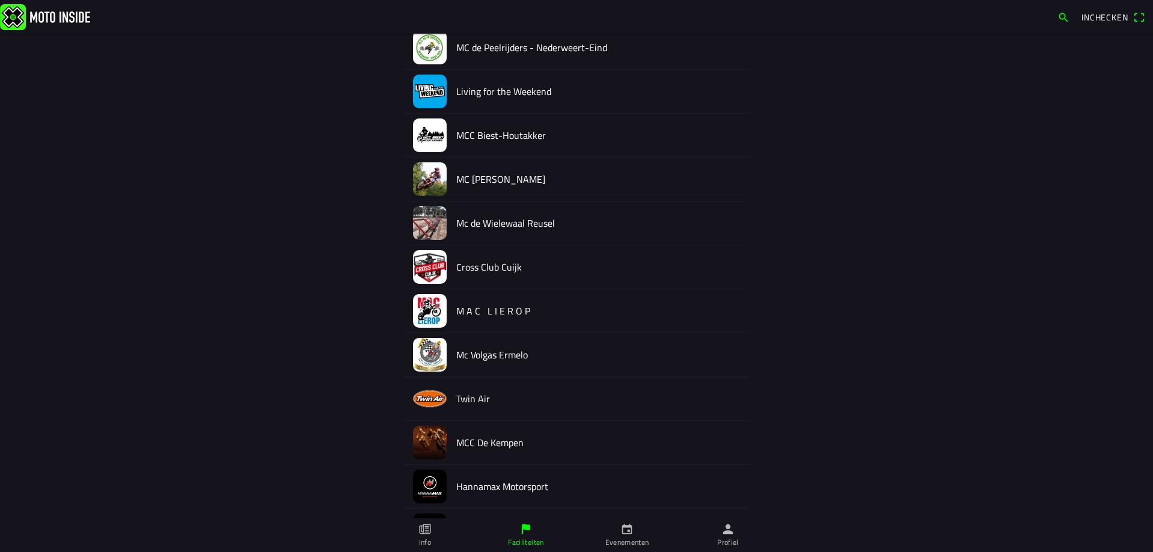
scroll to position [361, 0]
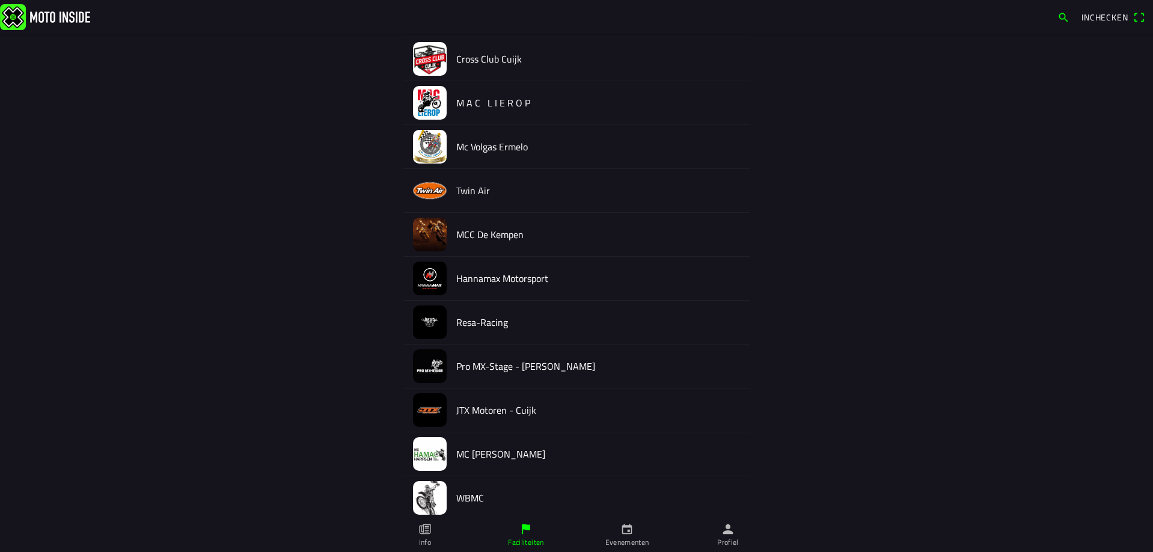
click at [734, 539] on ion-label "Profiel" at bounding box center [728, 542] width 22 height 11
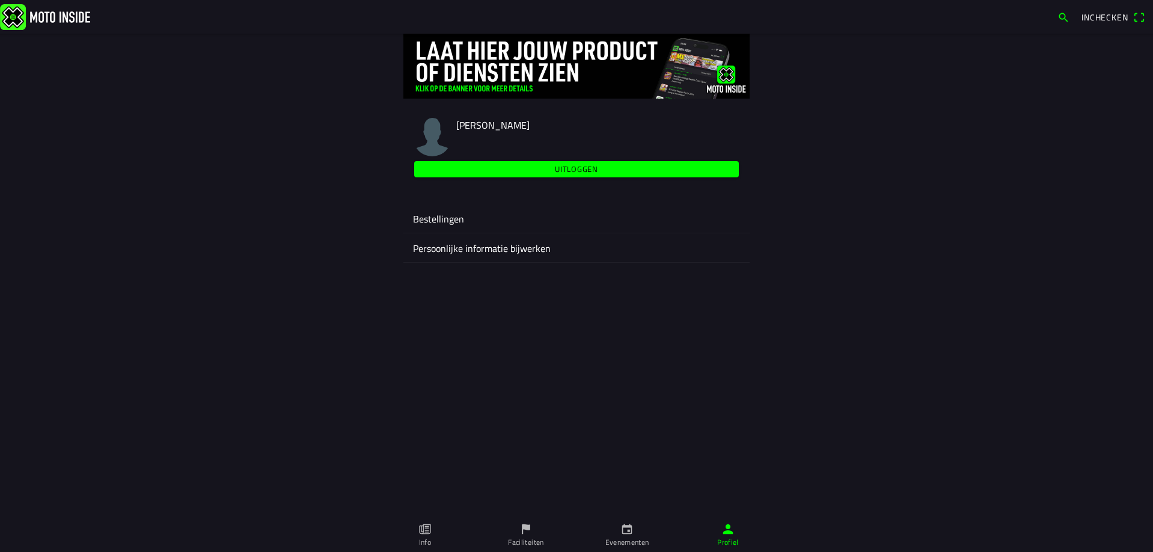
click at [1094, 19] on span "Inchecken" at bounding box center [1104, 17] width 47 height 13
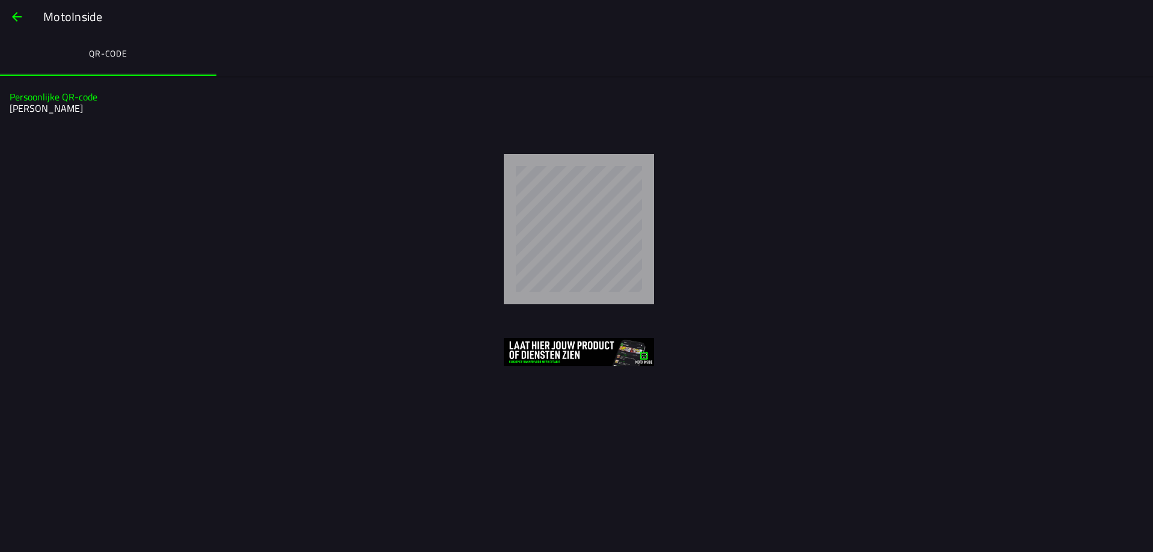
click at [11, 17] on span "button" at bounding box center [17, 16] width 14 height 29
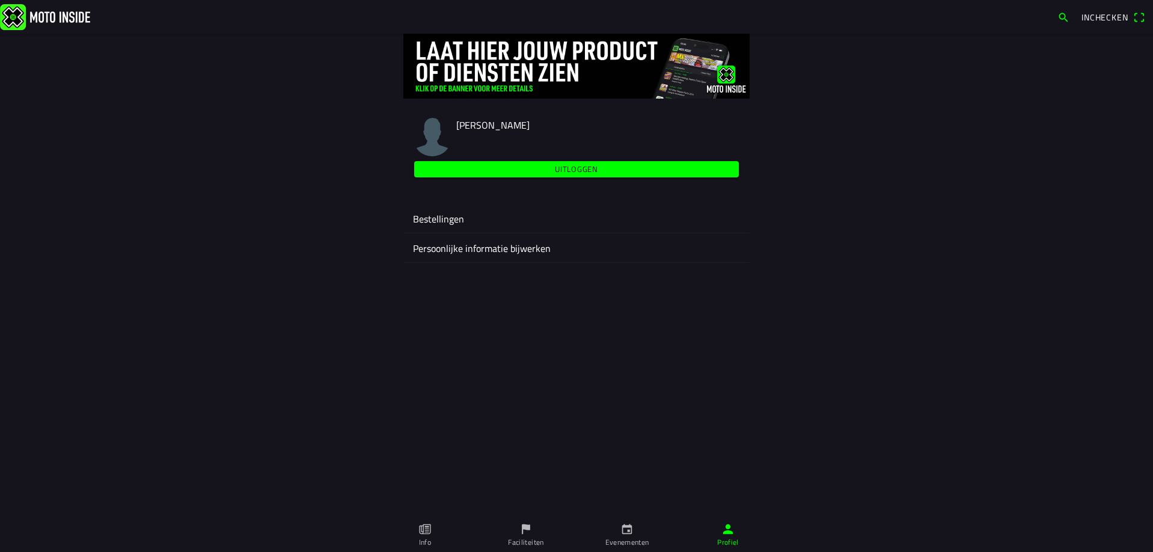
click at [428, 220] on ion-label "Bestellingen" at bounding box center [576, 219] width 327 height 14
